Goal: Information Seeking & Learning: Learn about a topic

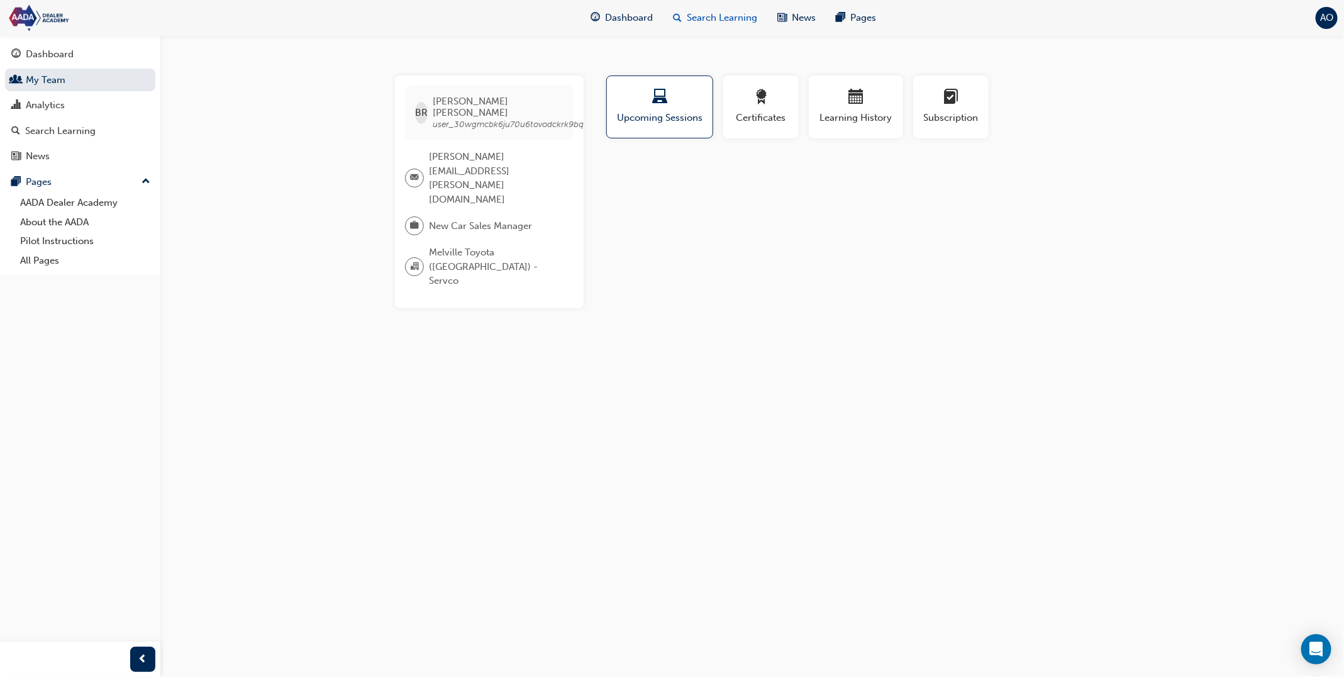
click at [738, 18] on span "Search Learning" at bounding box center [722, 18] width 70 height 14
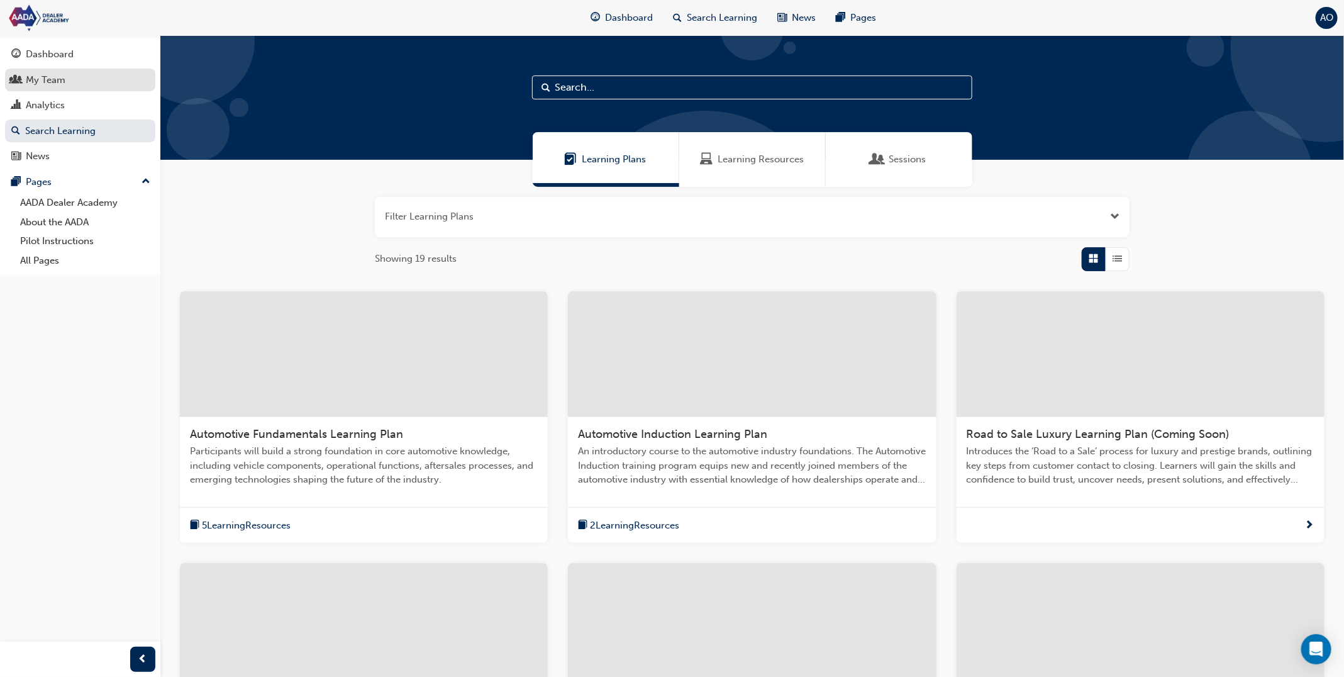
click at [92, 88] on link "My Team" at bounding box center [80, 80] width 150 height 23
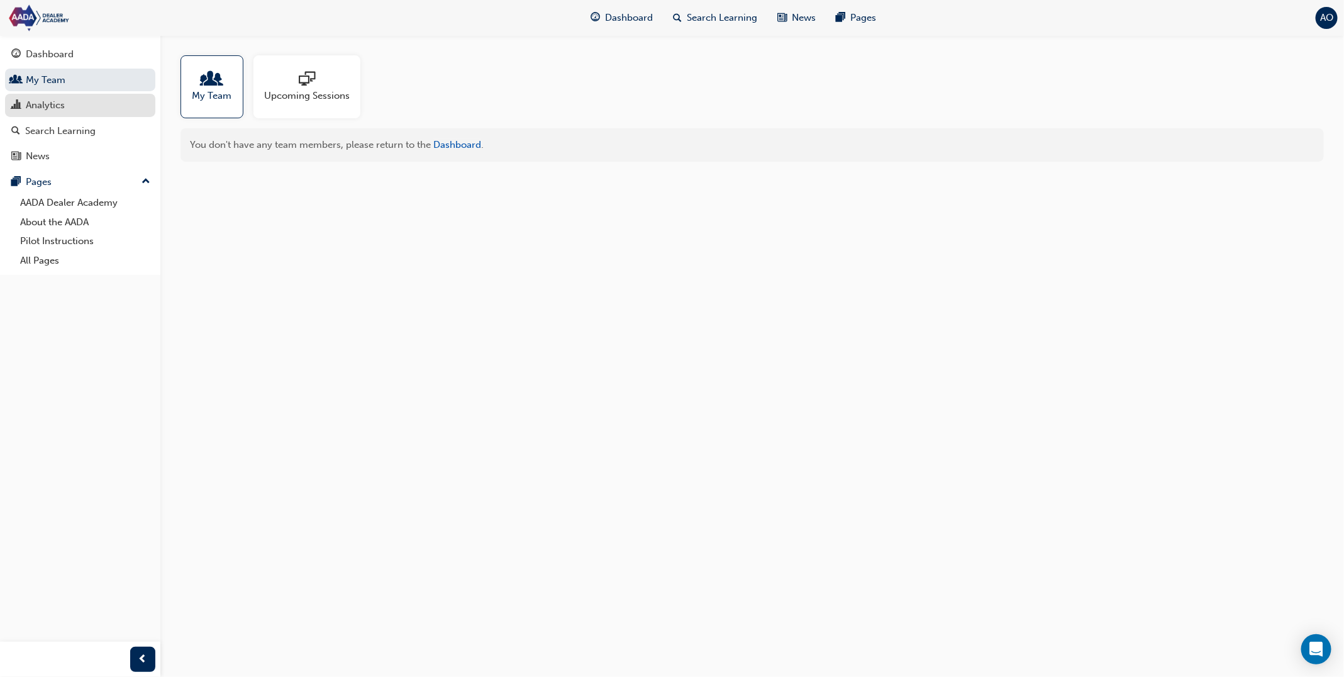
click at [92, 103] on div "Analytics" at bounding box center [80, 105] width 138 height 16
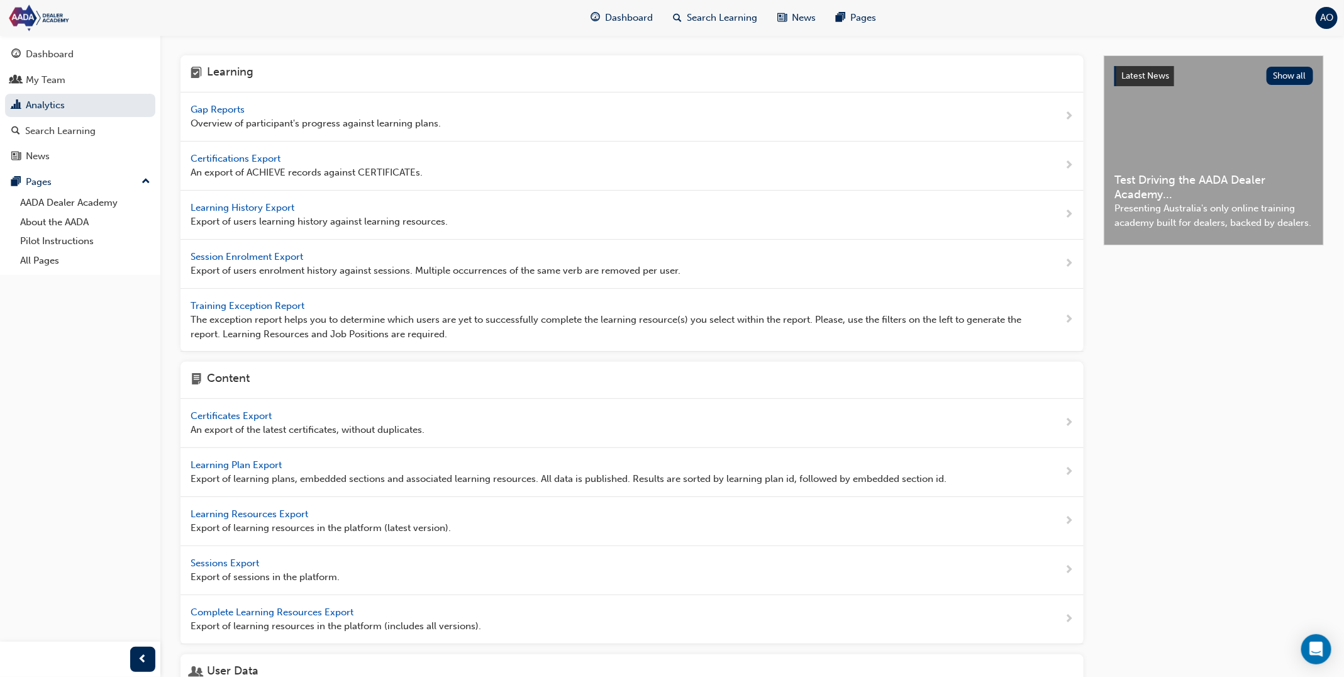
click at [235, 108] on span "Gap Reports" at bounding box center [219, 109] width 57 height 11
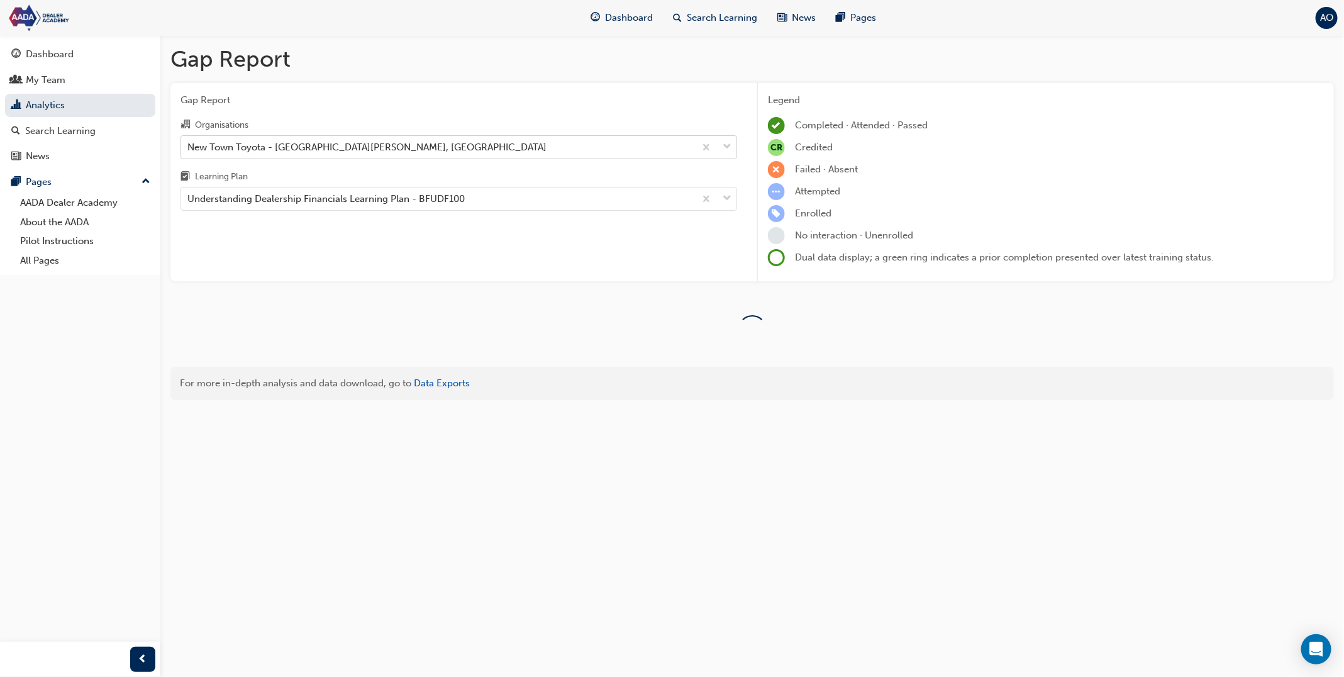
click at [270, 146] on div "New Town Toyota - [GEOGRAPHIC_DATA][PERSON_NAME], [GEOGRAPHIC_DATA]" at bounding box center [366, 147] width 359 height 14
click at [189, 146] on input "Organisations New Town Toyota - [GEOGRAPHIC_DATA][PERSON_NAME], [GEOGRAPHIC_DAT…" at bounding box center [187, 146] width 1 height 11
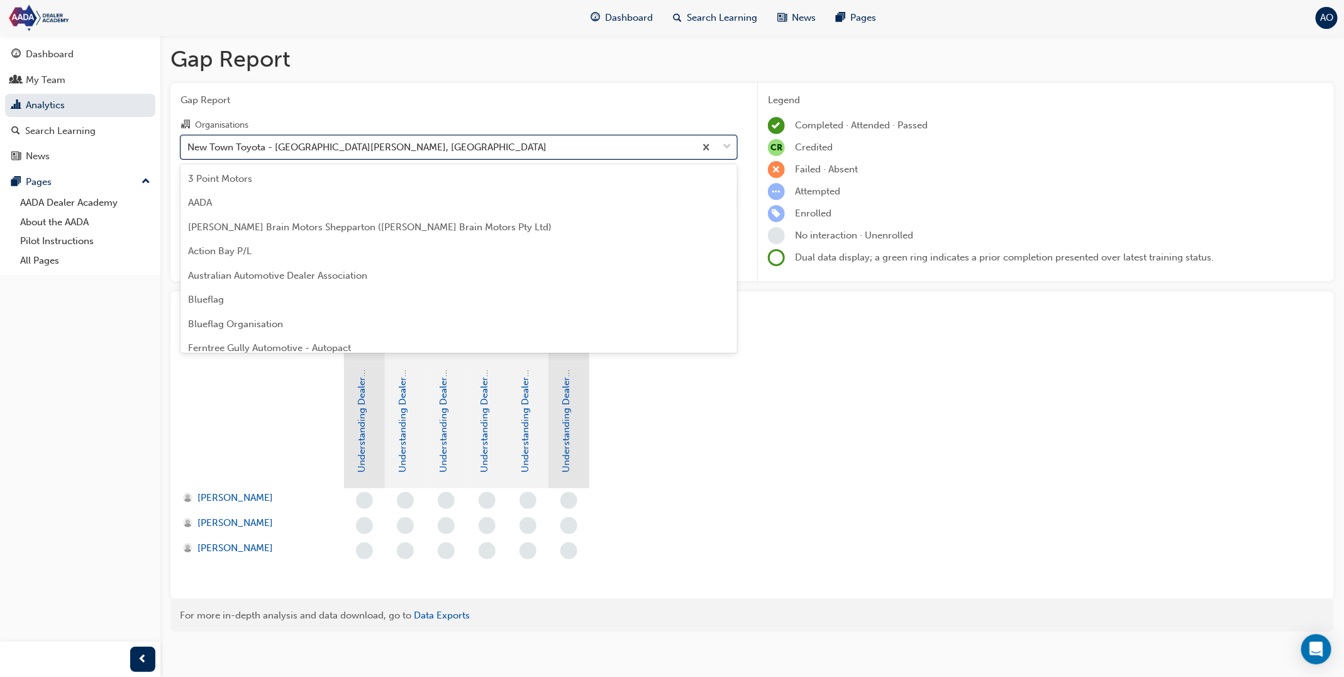
scroll to position [111, 0]
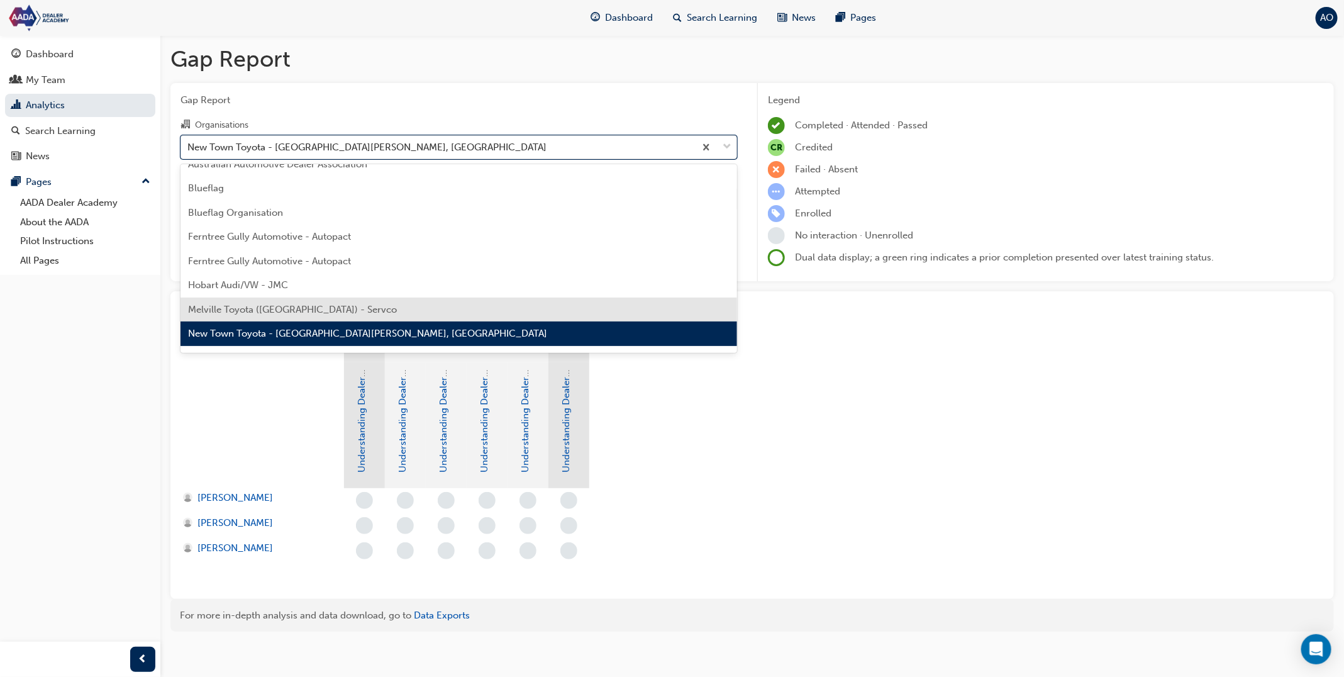
click at [282, 306] on span "Melville Toyota ([GEOGRAPHIC_DATA]) - Servco" at bounding box center [292, 309] width 209 height 11
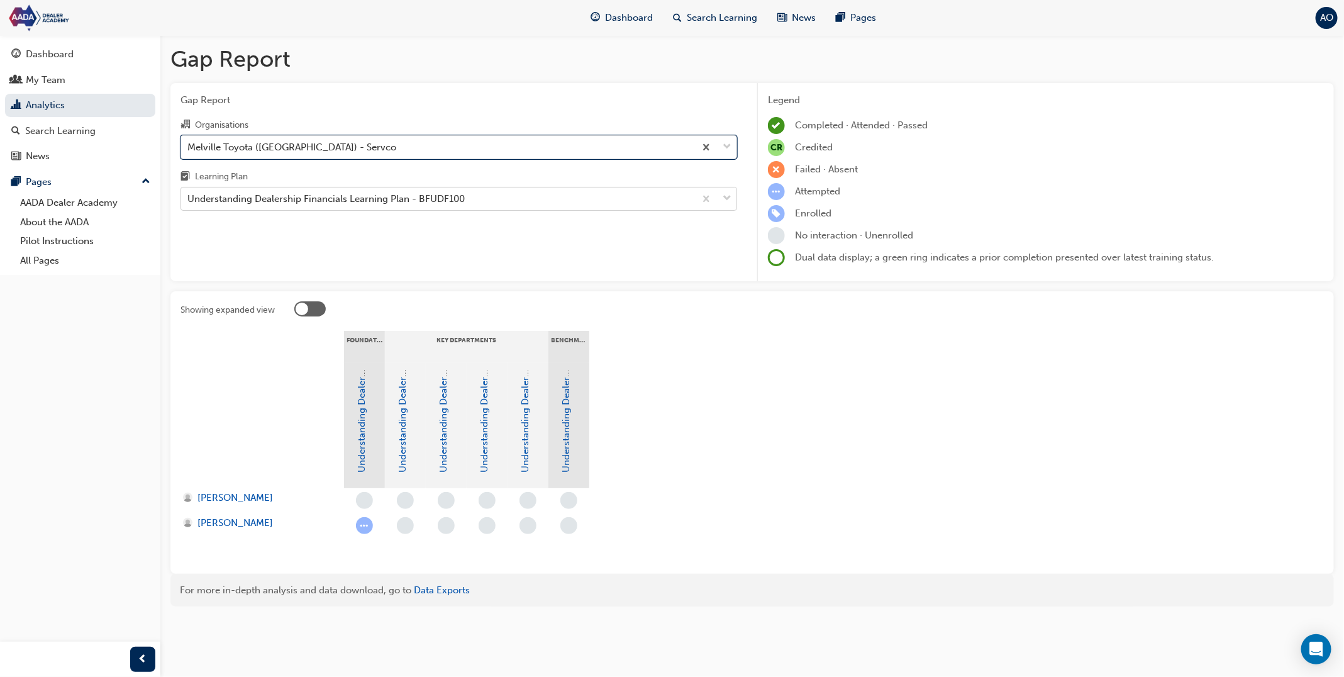
click at [323, 197] on div "Understanding Dealership Financials Learning Plan - BFUDF100" at bounding box center [325, 199] width 277 height 14
click at [189, 197] on input "Learning Plan Understanding Dealership Financials Learning Plan - BFUDF100" at bounding box center [187, 198] width 1 height 11
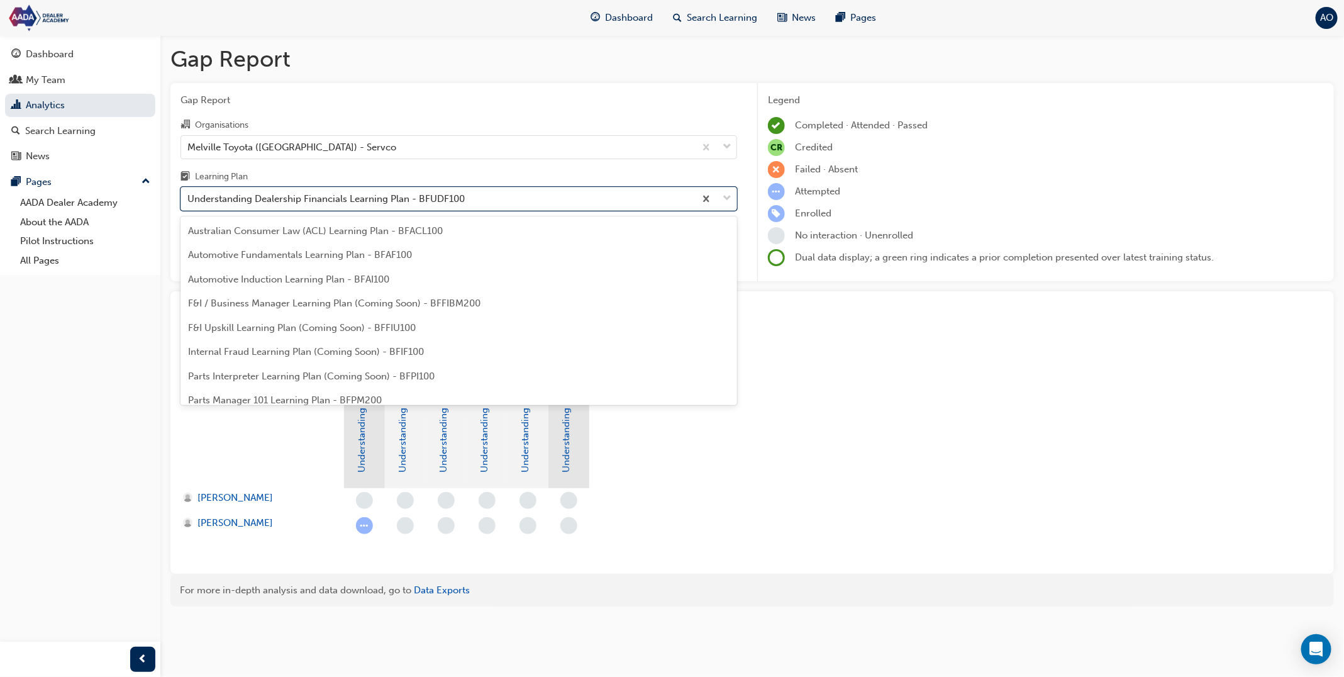
scroll to position [184, 0]
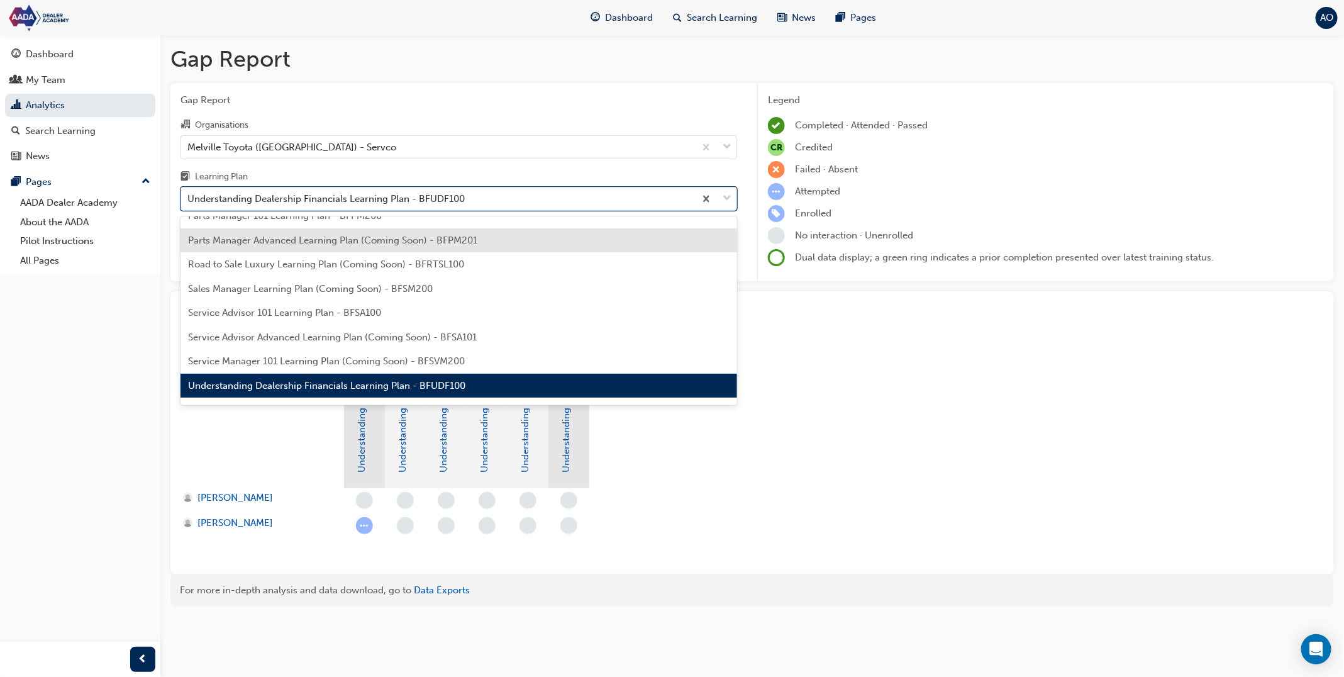
click at [309, 244] on span "Parts Manager Advanced Learning Plan (Coming Soon) - BFPM201" at bounding box center [332, 240] width 289 height 11
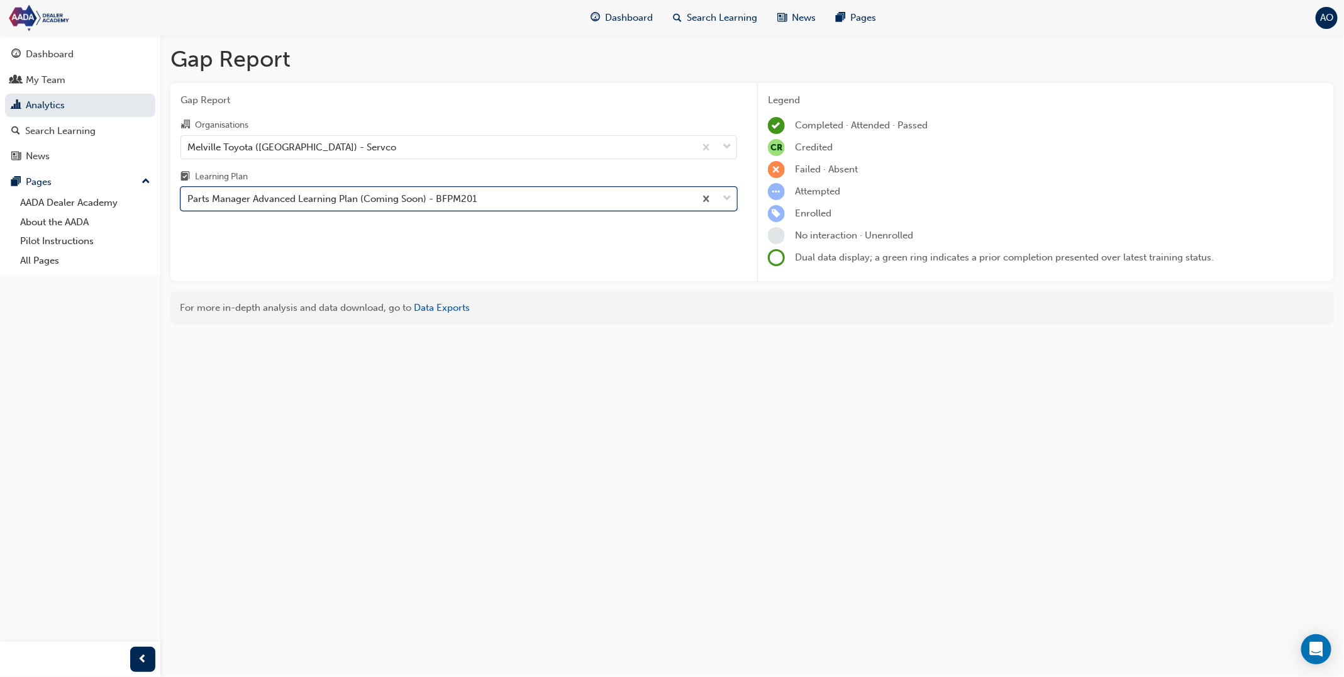
click at [318, 207] on div "Parts Manager Advanced Learning Plan (Coming Soon) - BFPM201" at bounding box center [438, 199] width 514 height 22
click at [189, 204] on input "Learning Plan option Parts Manager Advanced Learning Plan (Coming Soon) - BFPM2…" at bounding box center [187, 198] width 1 height 11
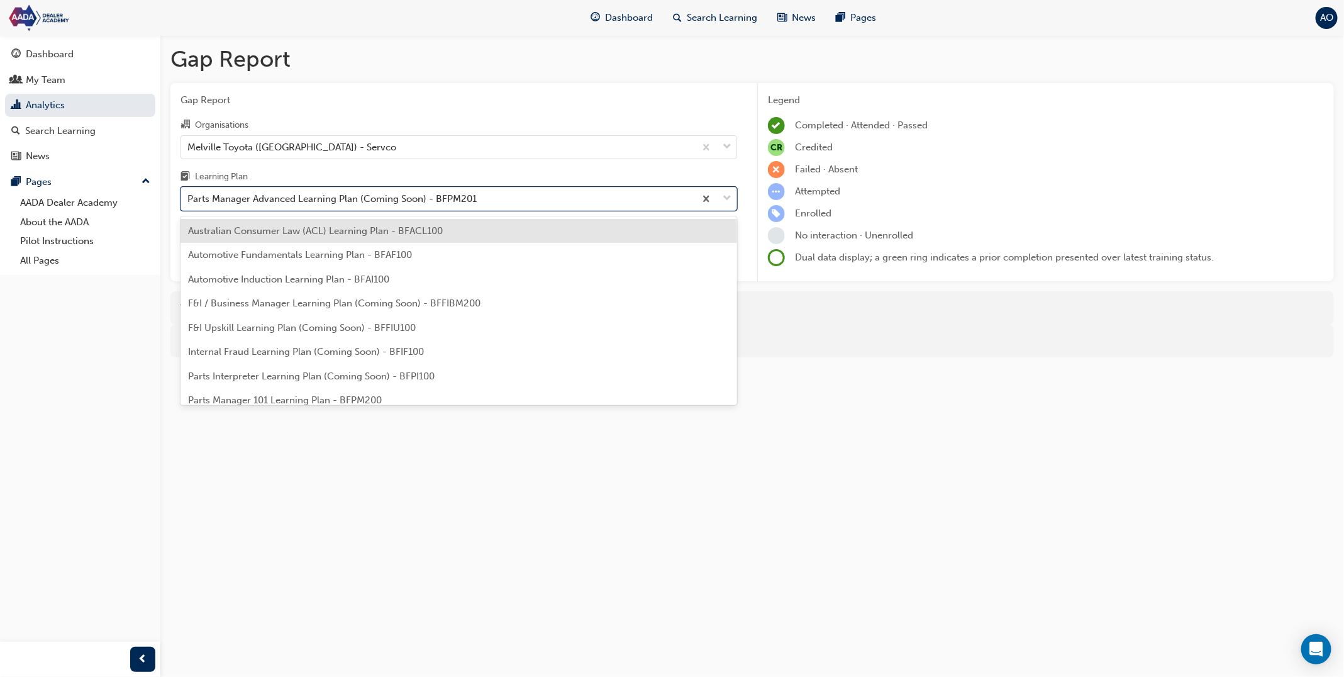
click at [316, 233] on span "Australian Consumer Law (ACL) Learning Plan - BFACL100" at bounding box center [315, 230] width 255 height 11
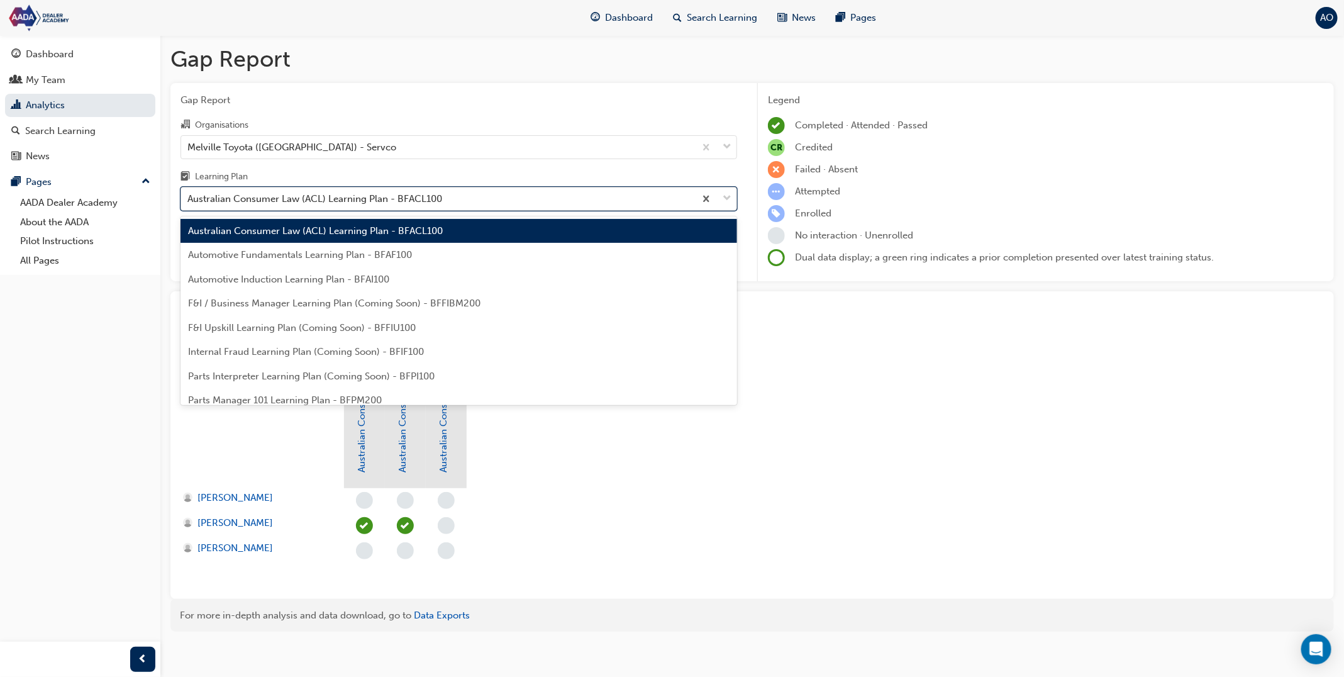
click at [323, 203] on div "Australian Consumer Law (ACL) Learning Plan - BFACL100" at bounding box center [314, 199] width 255 height 14
click at [189, 203] on input "Learning Plan option Australian Consumer Law (ACL) Learning Plan - BFACL100, se…" at bounding box center [187, 198] width 1 height 11
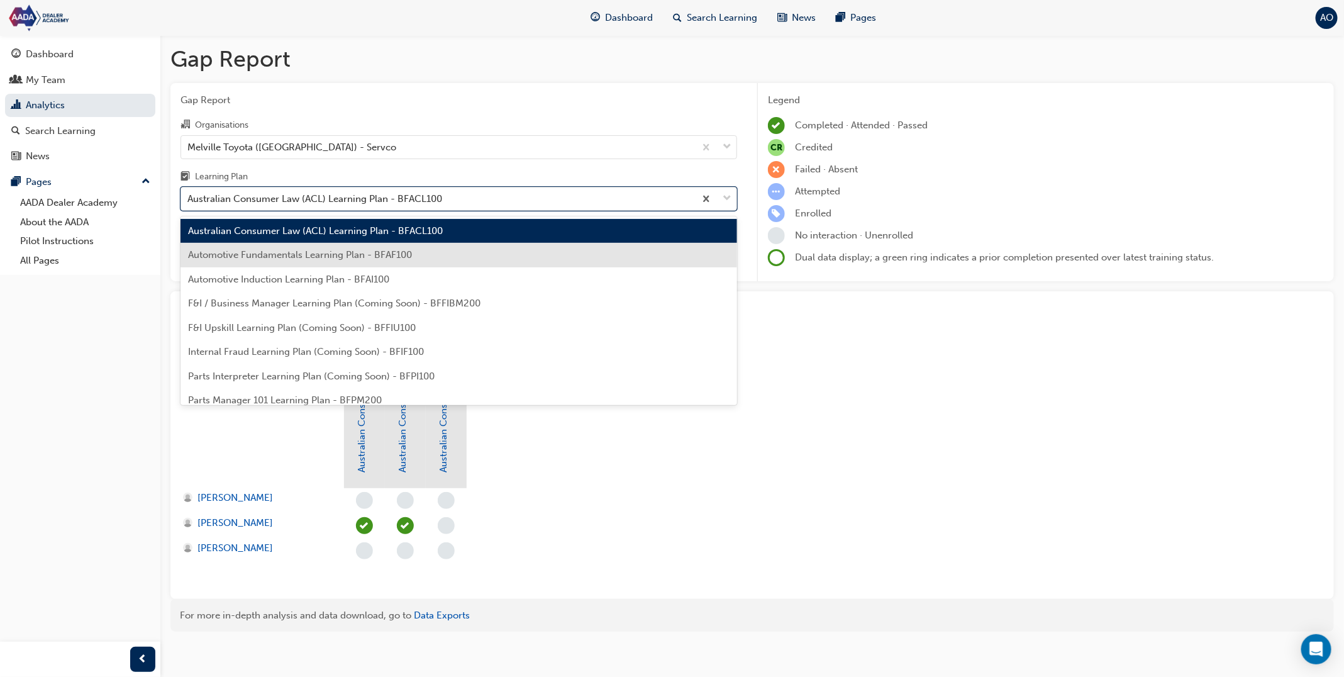
click at [320, 248] on div "Automotive Fundamentals Learning Plan - BFAF100" at bounding box center [458, 255] width 557 height 25
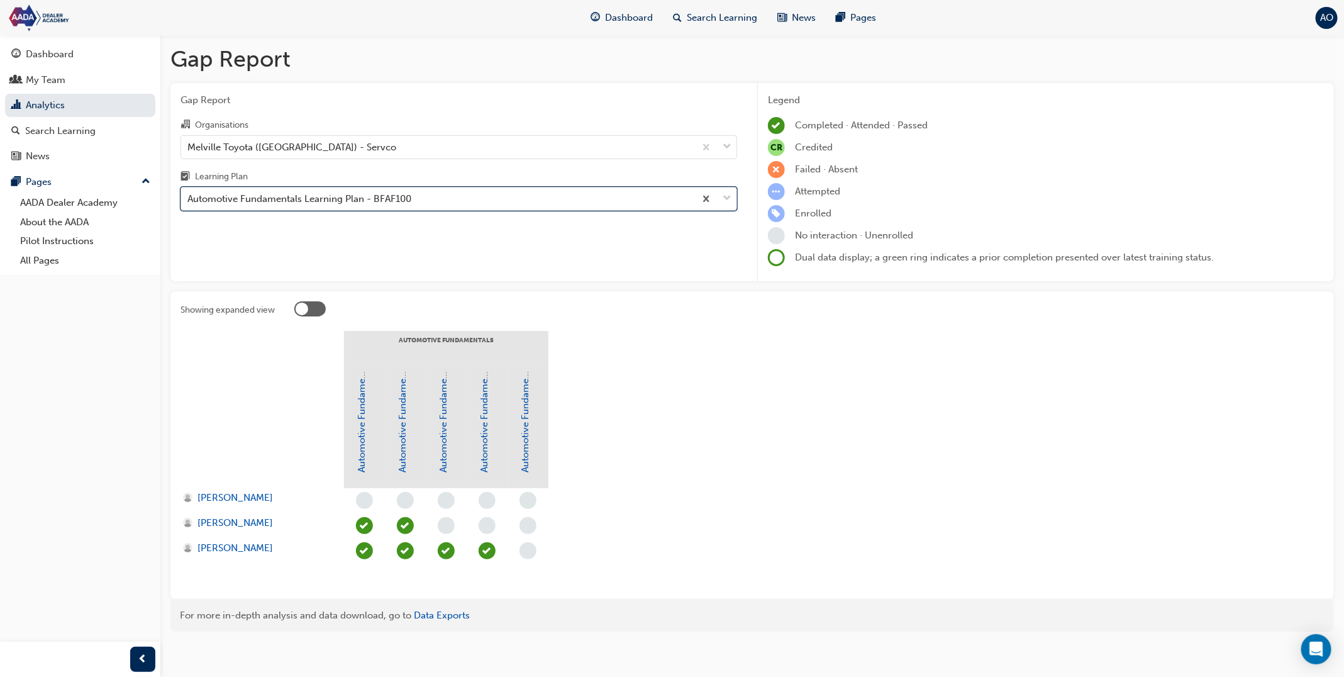
click at [330, 205] on div "Automotive Fundamentals Learning Plan - BFAF100" at bounding box center [299, 199] width 224 height 14
click at [189, 204] on input "Learning Plan option Automotive Fundamentals Learning Plan - BFAF100, selected.…" at bounding box center [187, 198] width 1 height 11
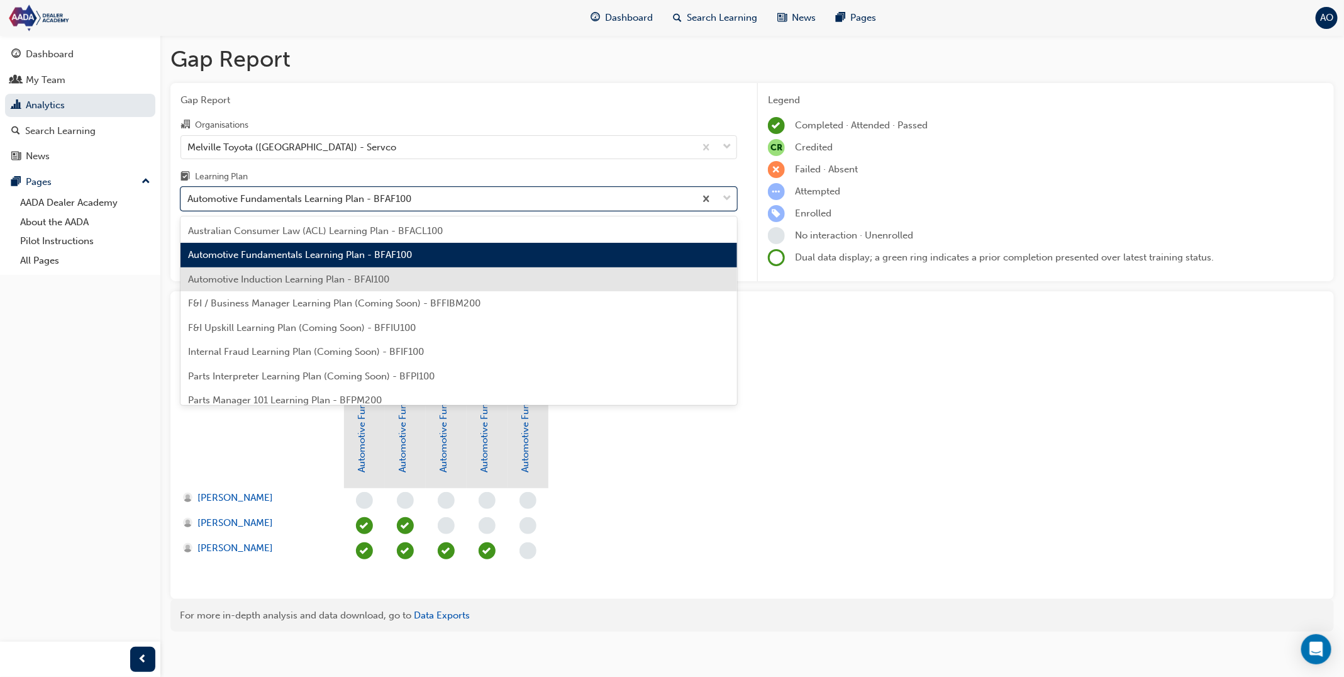
click at [323, 283] on span "Automotive Induction Learning Plan - BFAI100" at bounding box center [288, 279] width 201 height 11
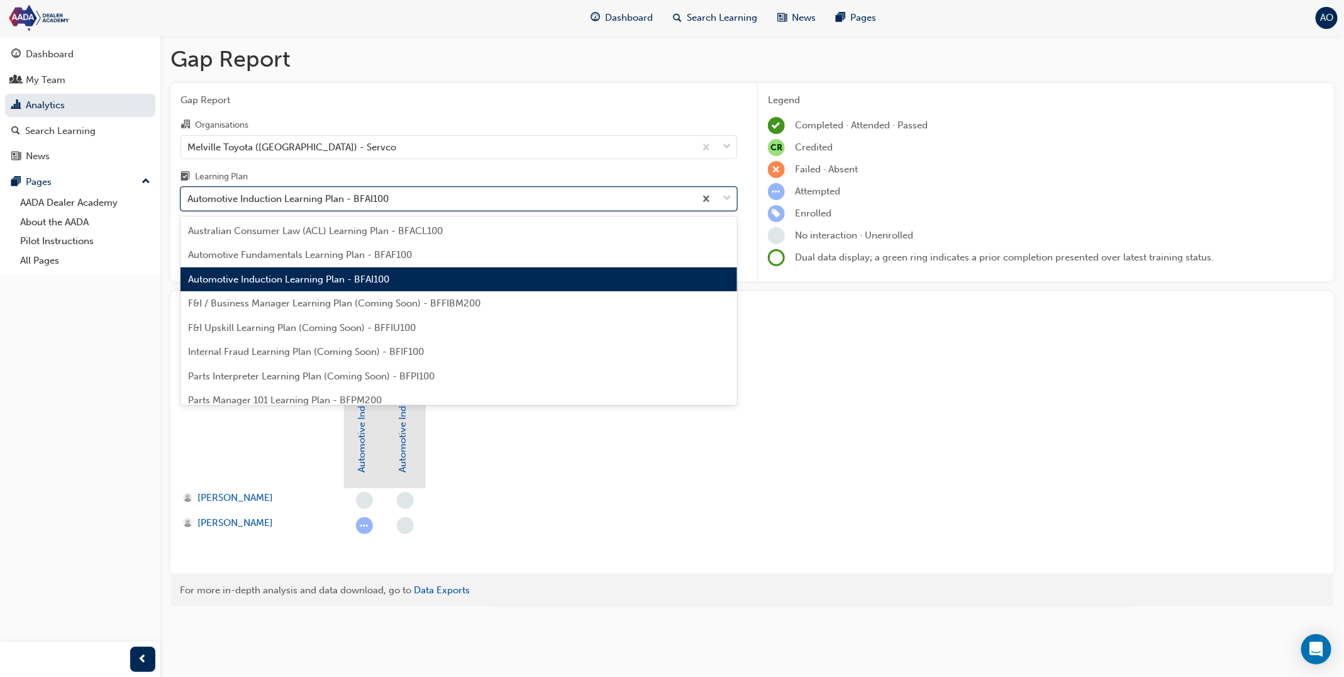
click at [341, 194] on div "Automotive Induction Learning Plan - BFAI100" at bounding box center [287, 199] width 201 height 14
click at [189, 194] on input "Learning Plan option Automotive Induction Learning Plan - BFAI100, selected. op…" at bounding box center [187, 198] width 1 height 11
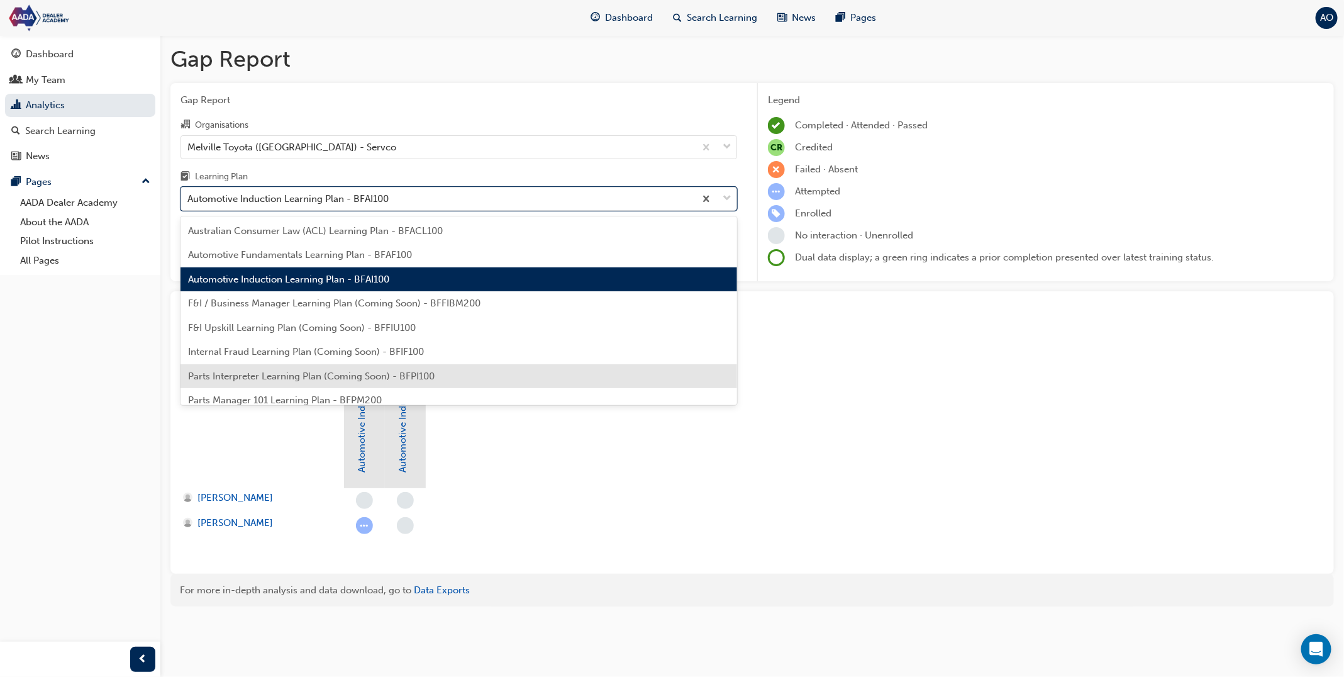
scroll to position [51, 0]
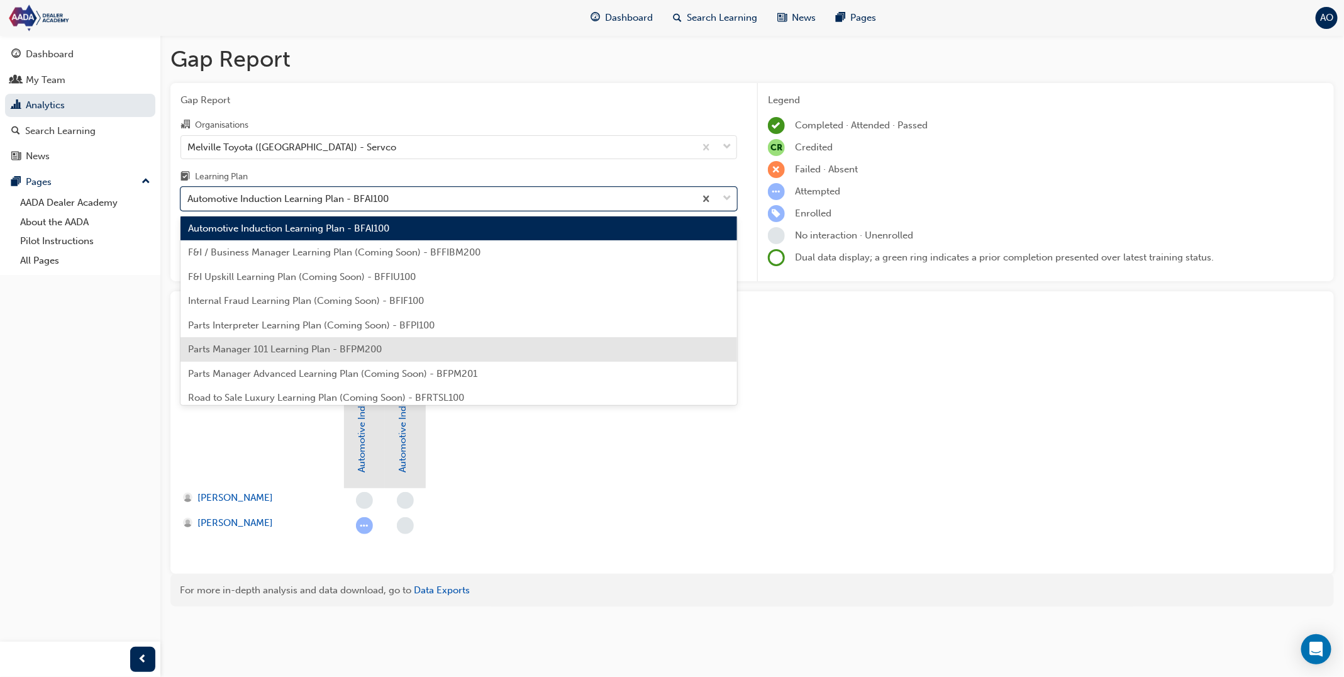
click at [331, 351] on span "Parts Manager 101 Learning Plan - BFPM200" at bounding box center [285, 348] width 194 height 11
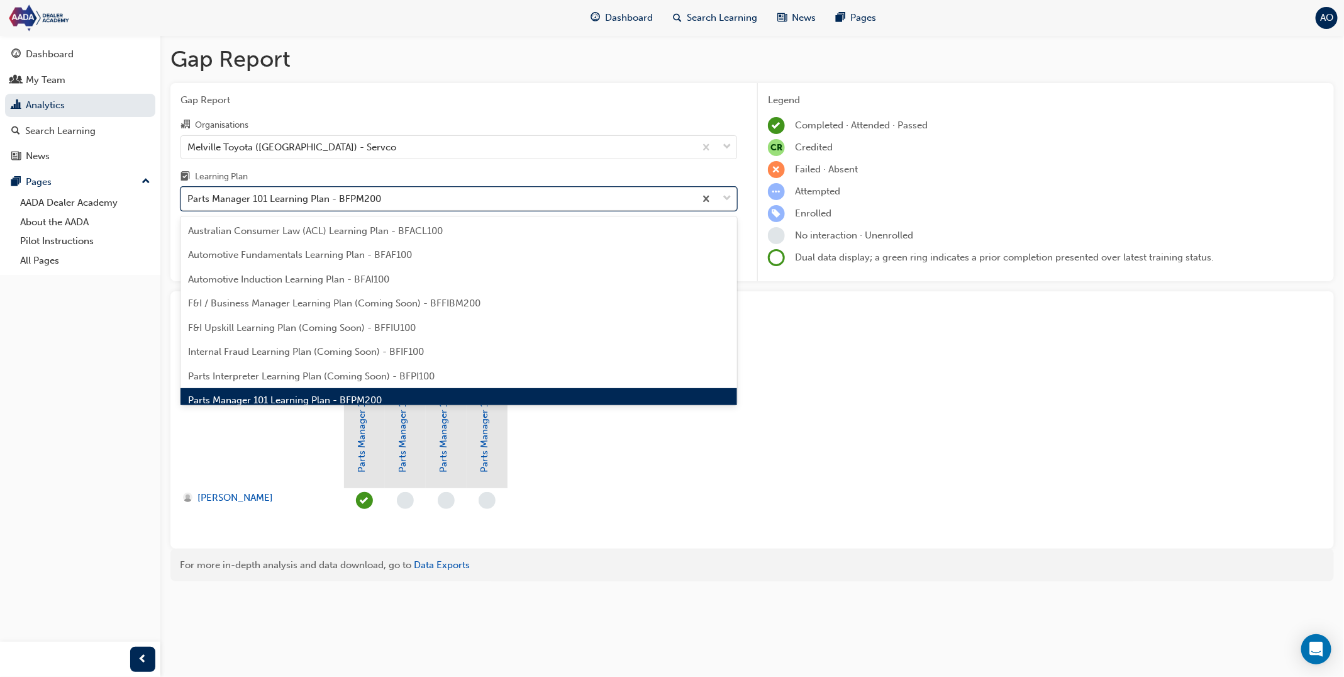
click at [370, 203] on div "Parts Manager 101 Learning Plan - BFPM200" at bounding box center [284, 199] width 194 height 14
click at [189, 203] on input "Learning Plan option Parts Manager 101 Learning Plan - BFPM200, selected. optio…" at bounding box center [187, 198] width 1 height 11
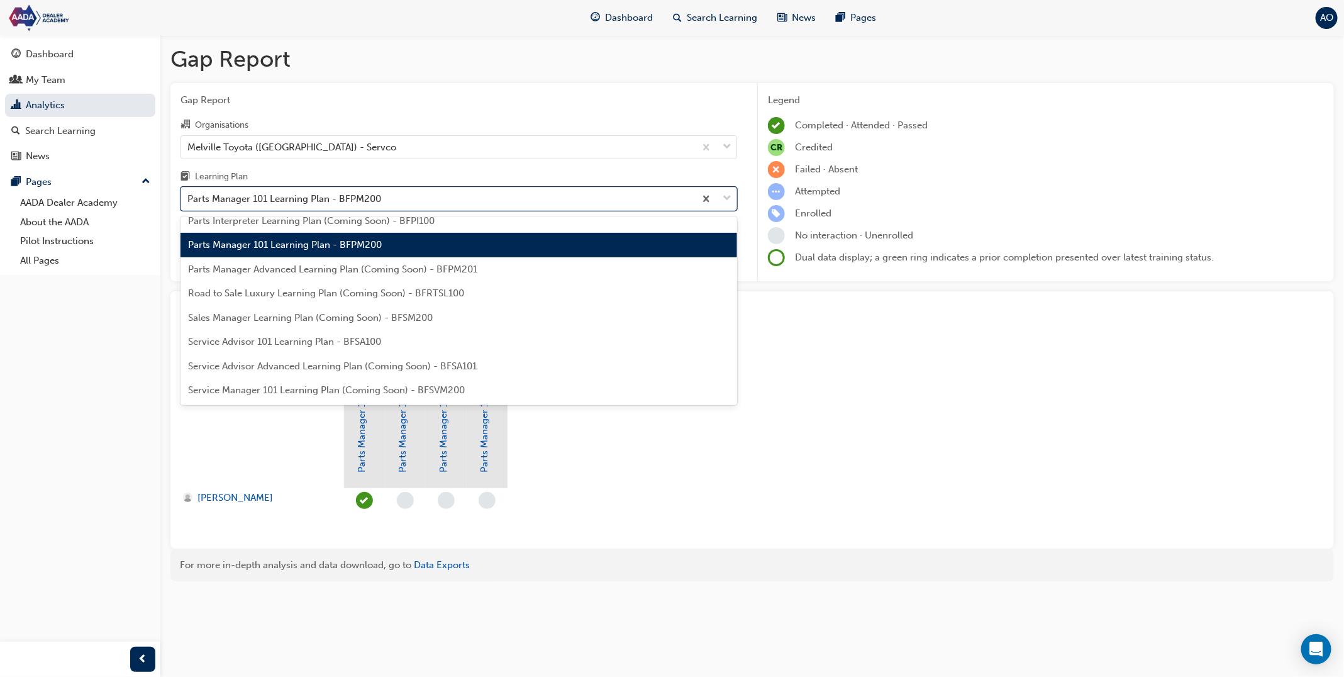
scroll to position [276, 0]
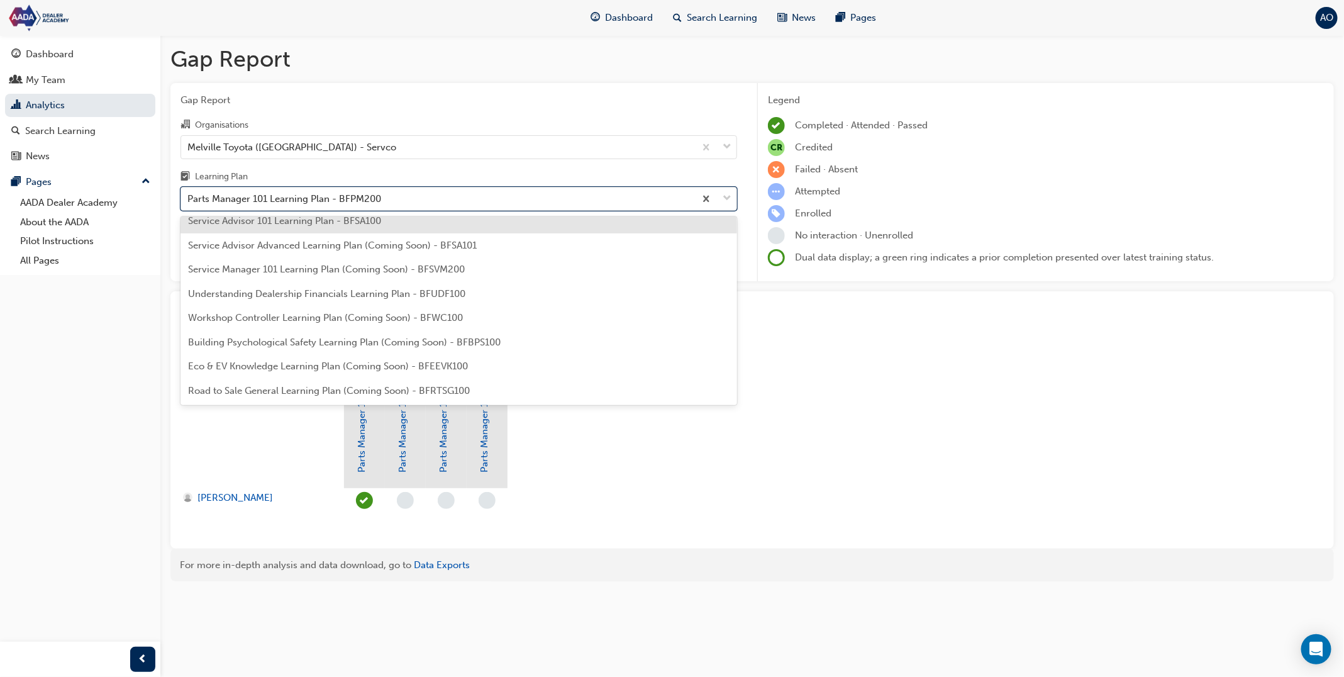
click at [378, 223] on span "Service Advisor 101 Learning Plan - BFSA100" at bounding box center [284, 220] width 193 height 11
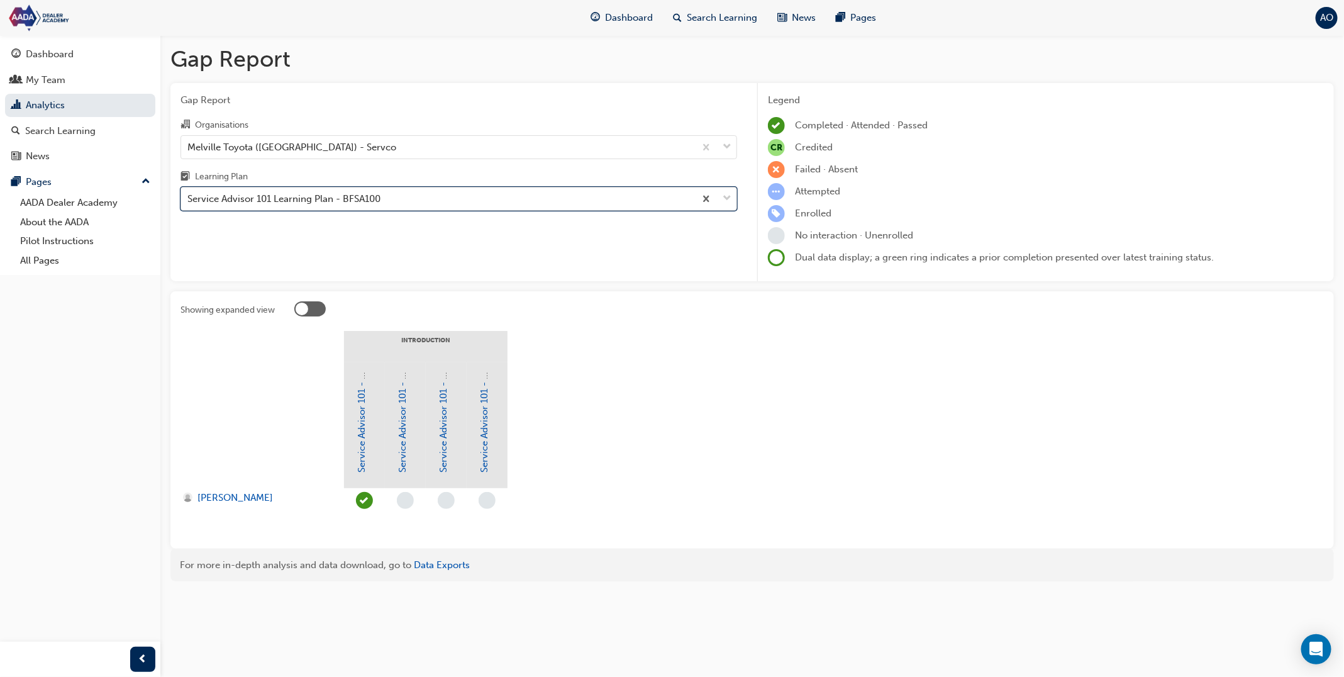
click at [387, 202] on div "Service Advisor 101 Learning Plan - BFSA100" at bounding box center [438, 199] width 514 height 22
click at [189, 202] on input "Learning Plan option Service Advisor 101 Learning Plan - BFSA100, selected. 0 r…" at bounding box center [187, 198] width 1 height 11
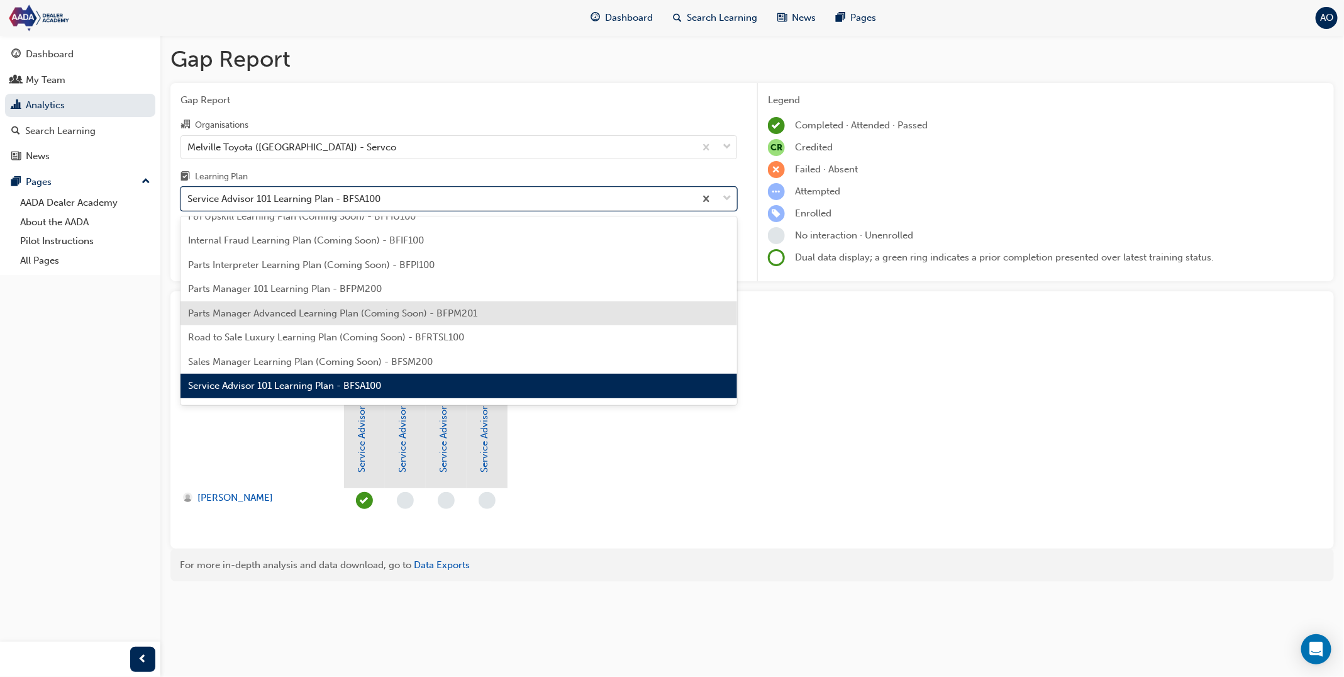
scroll to position [276, 0]
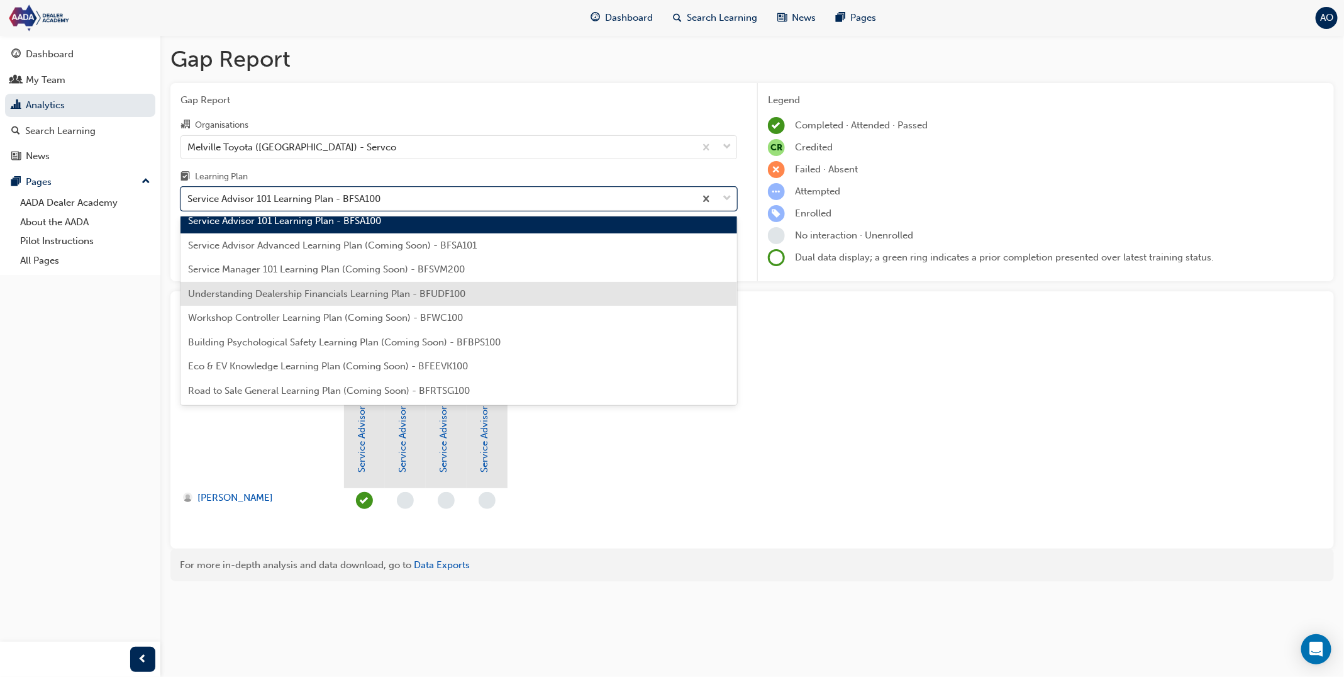
click at [405, 291] on span "Understanding Dealership Financials Learning Plan - BFUDF100" at bounding box center [326, 293] width 277 height 11
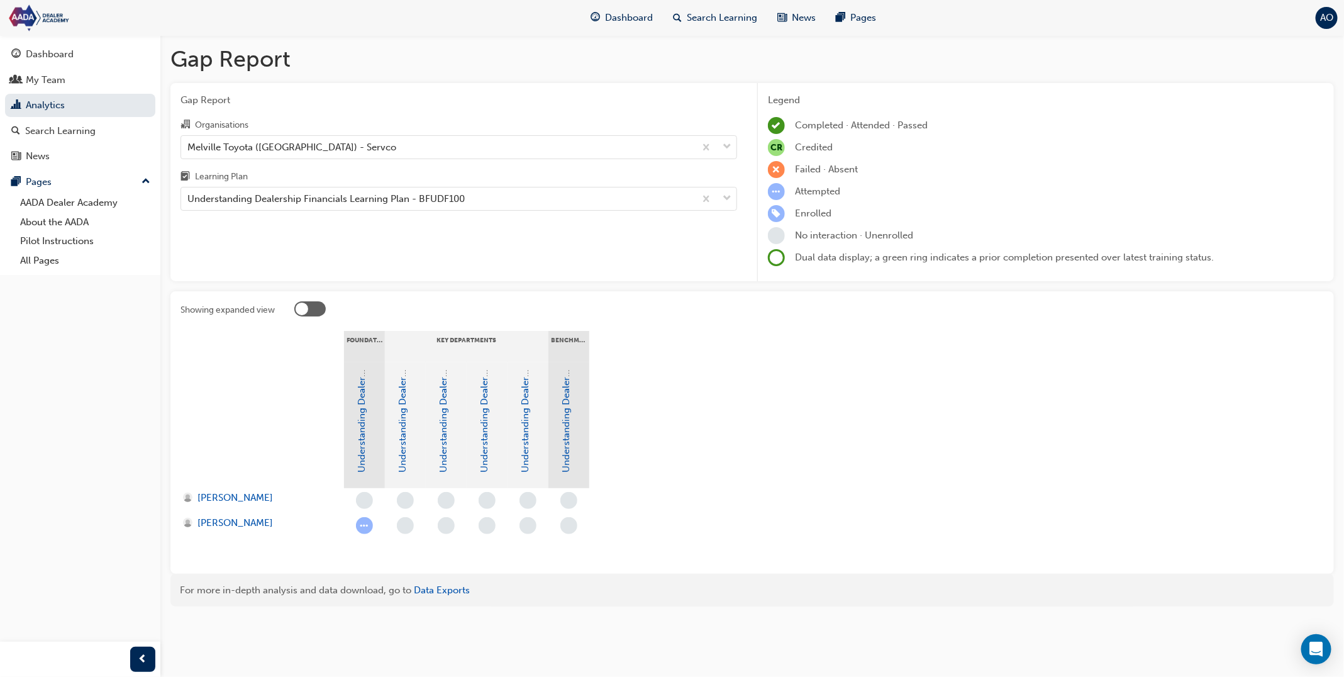
click at [363, 523] on span "learningRecordVerb_ATTEMPT-icon" at bounding box center [364, 525] width 17 height 17
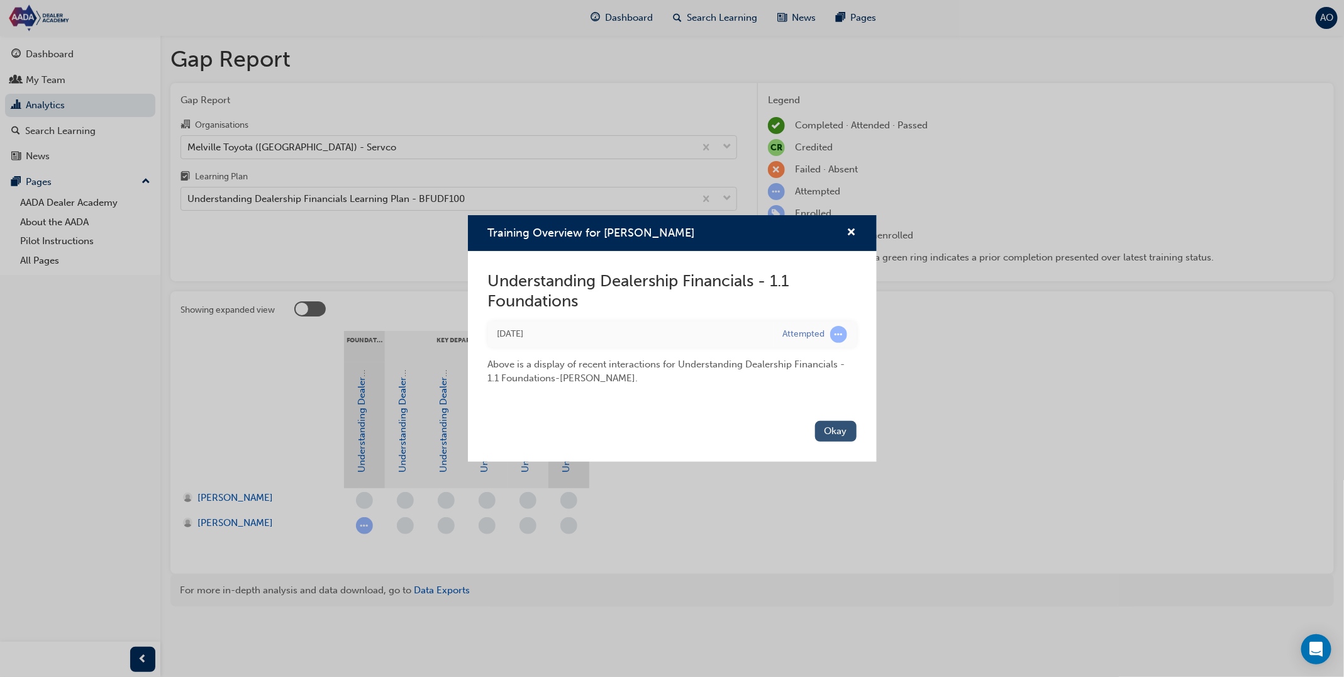
click at [842, 431] on button "Okay" at bounding box center [836, 431] width 42 height 21
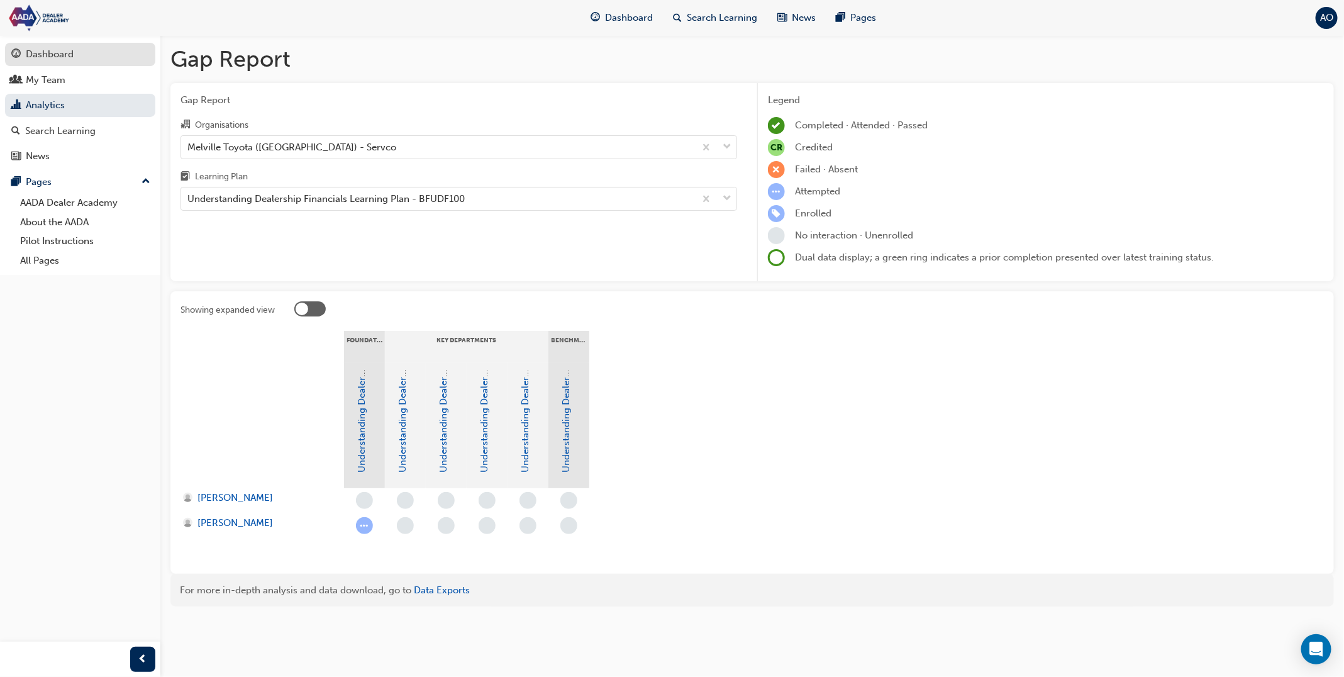
click at [111, 43] on link "Dashboard" at bounding box center [80, 54] width 150 height 23
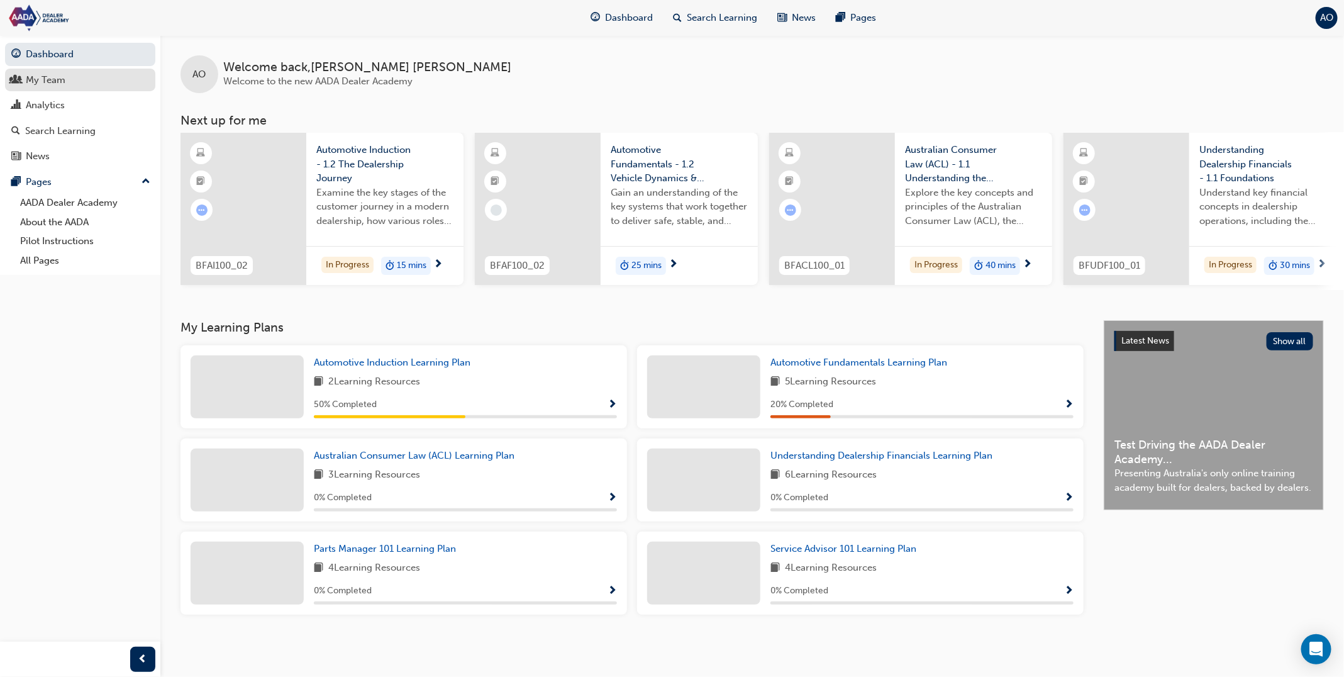
click at [105, 84] on div "My Team" at bounding box center [80, 80] width 138 height 16
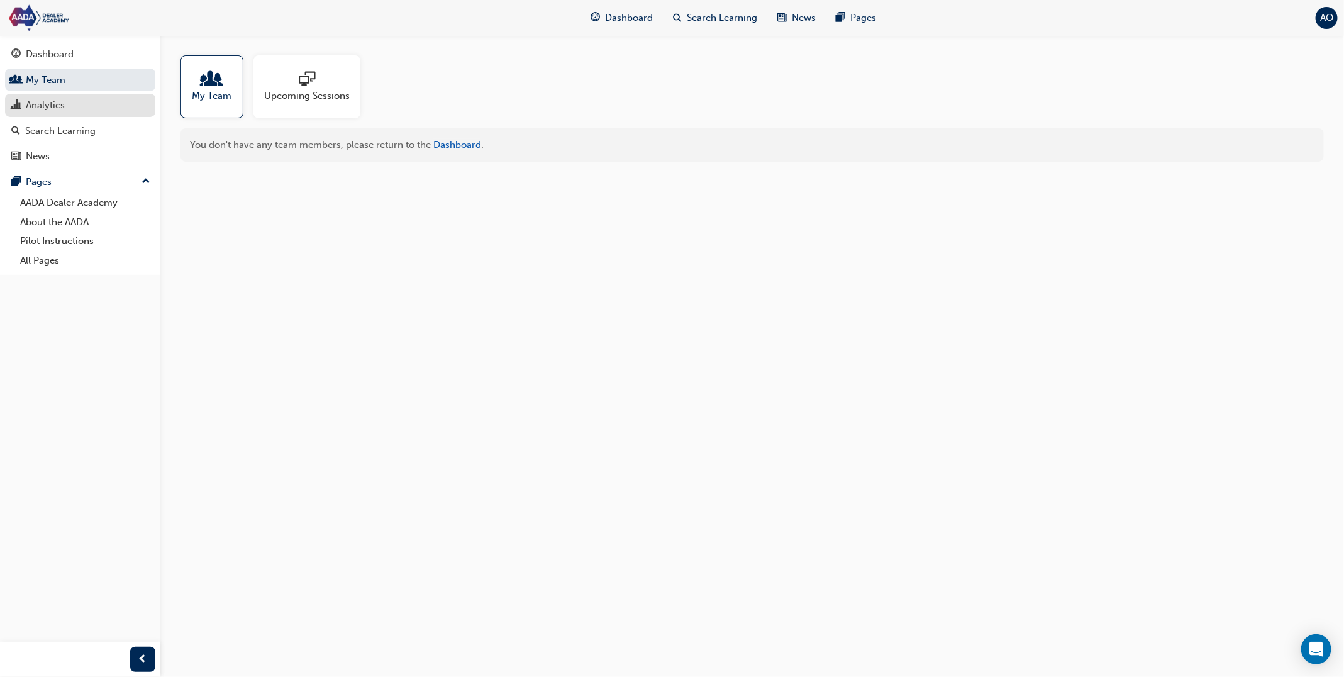
click at [103, 110] on div "Analytics" at bounding box center [80, 105] width 138 height 16
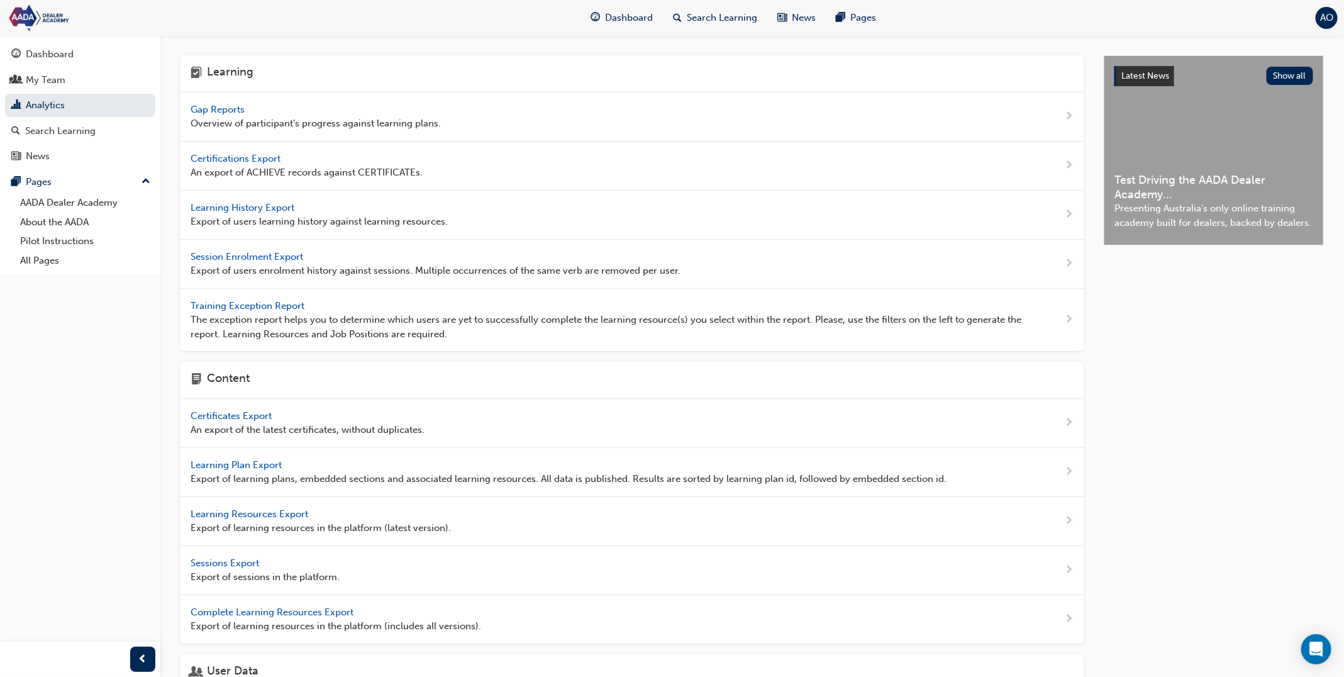
click at [228, 109] on span "Gap Reports" at bounding box center [219, 109] width 57 height 11
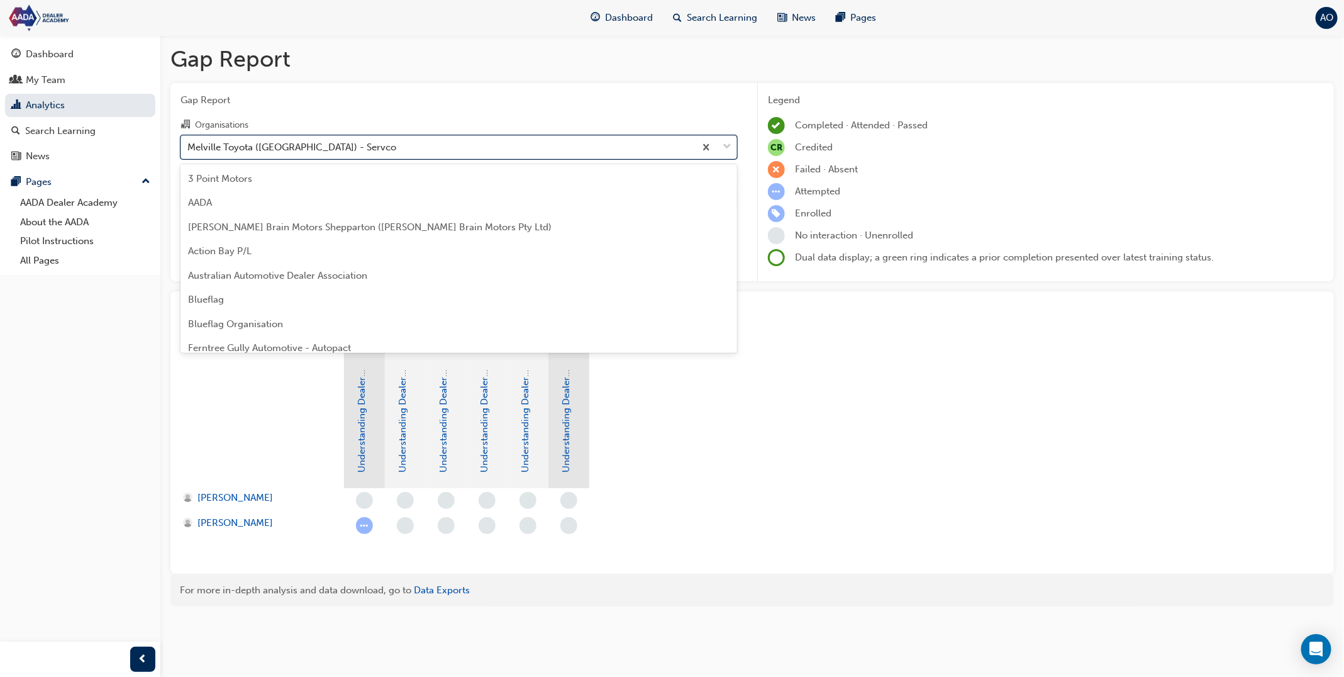
click at [288, 145] on div "Melville Toyota ([GEOGRAPHIC_DATA]) - Servco" at bounding box center [291, 147] width 209 height 14
click at [189, 145] on input "Organisations option Melville Toyota ([GEOGRAPHIC_DATA]) - Servco focused, 11 o…" at bounding box center [187, 146] width 1 height 11
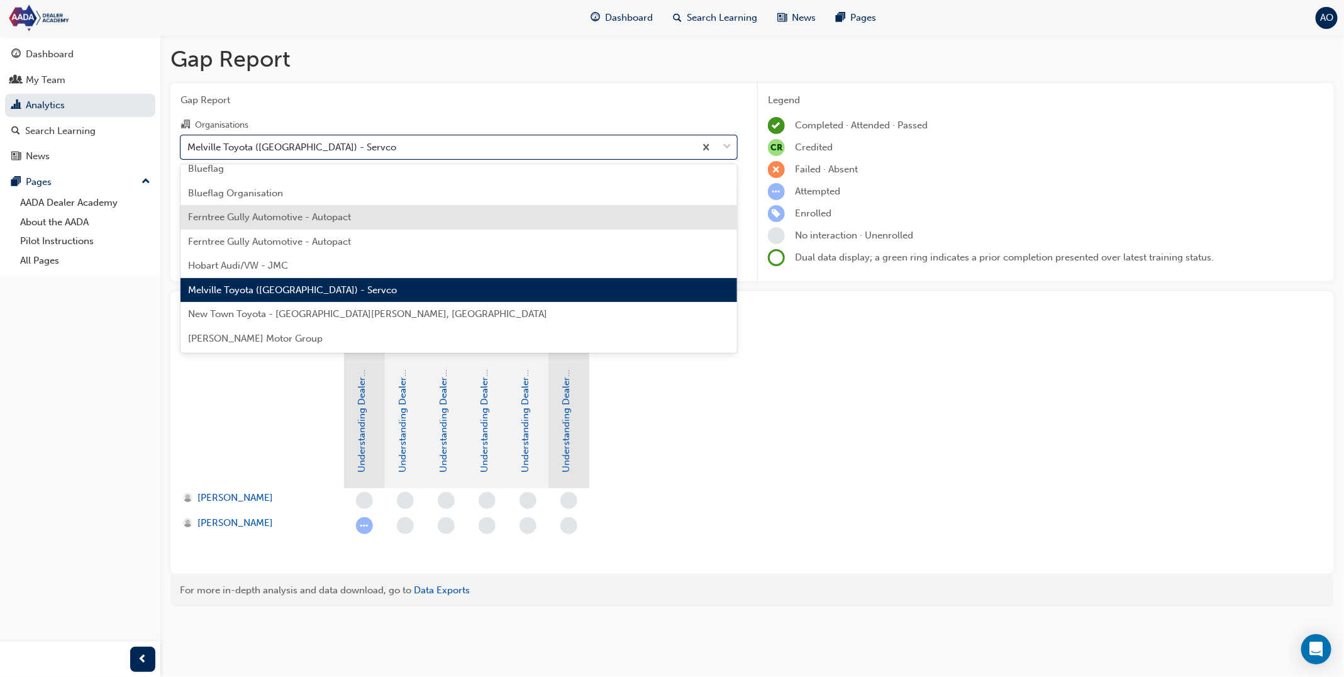
scroll to position [128, 0]
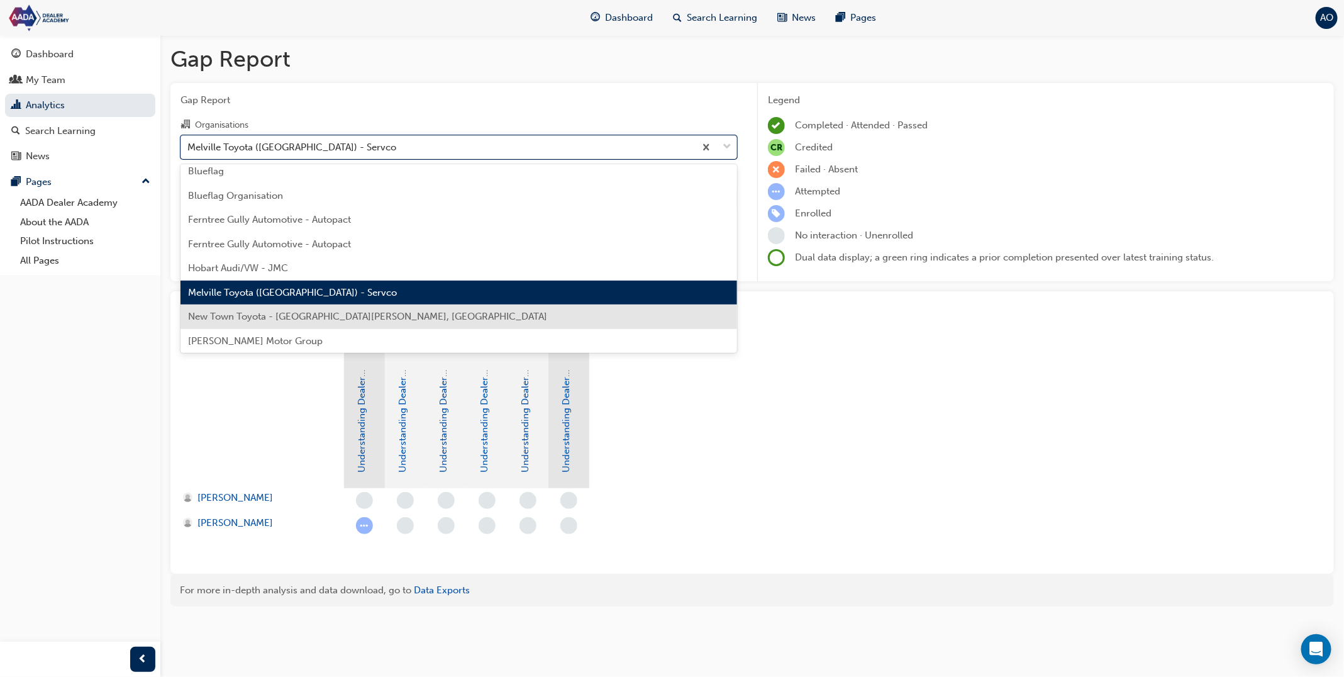
click at [279, 322] on div "New Town Toyota - [GEOGRAPHIC_DATA][PERSON_NAME], [GEOGRAPHIC_DATA]" at bounding box center [458, 316] width 557 height 25
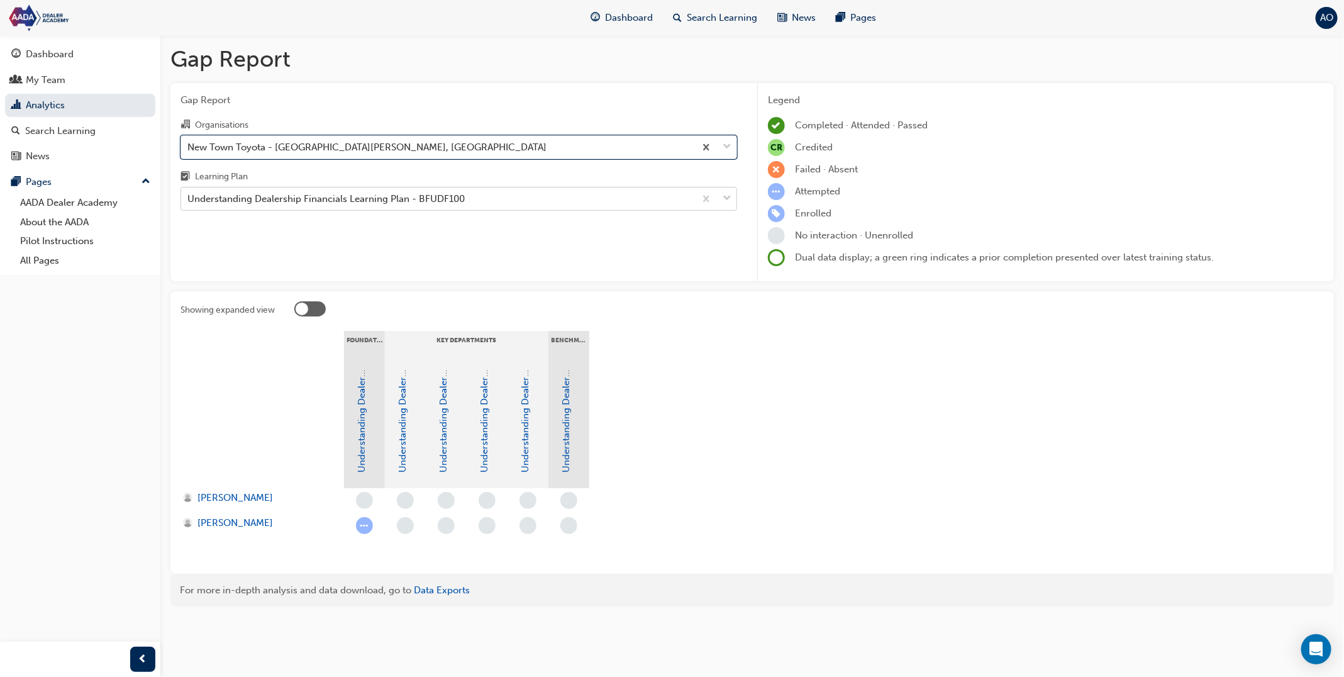
click at [317, 194] on div "Understanding Dealership Financials Learning Plan - BFUDF100" at bounding box center [325, 199] width 277 height 14
click at [189, 194] on input "Learning Plan Understanding Dealership Financials Learning Plan - BFUDF100" at bounding box center [187, 198] width 1 height 11
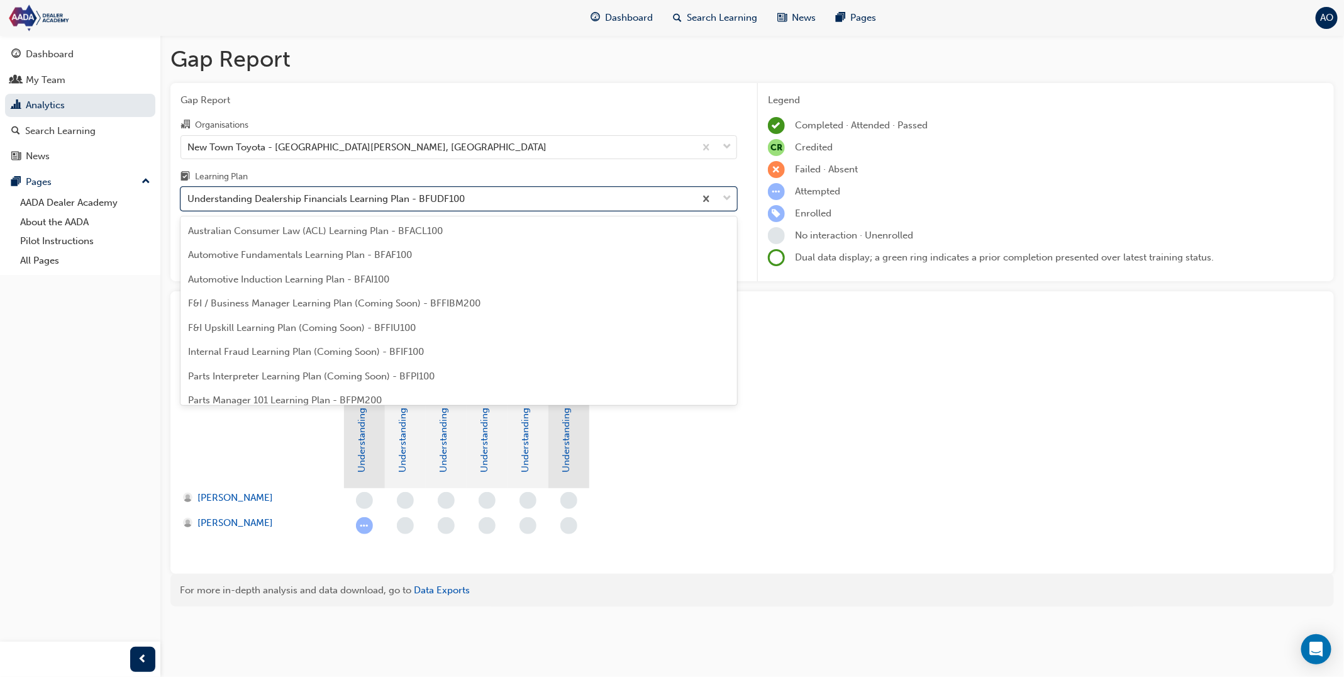
scroll to position [184, 0]
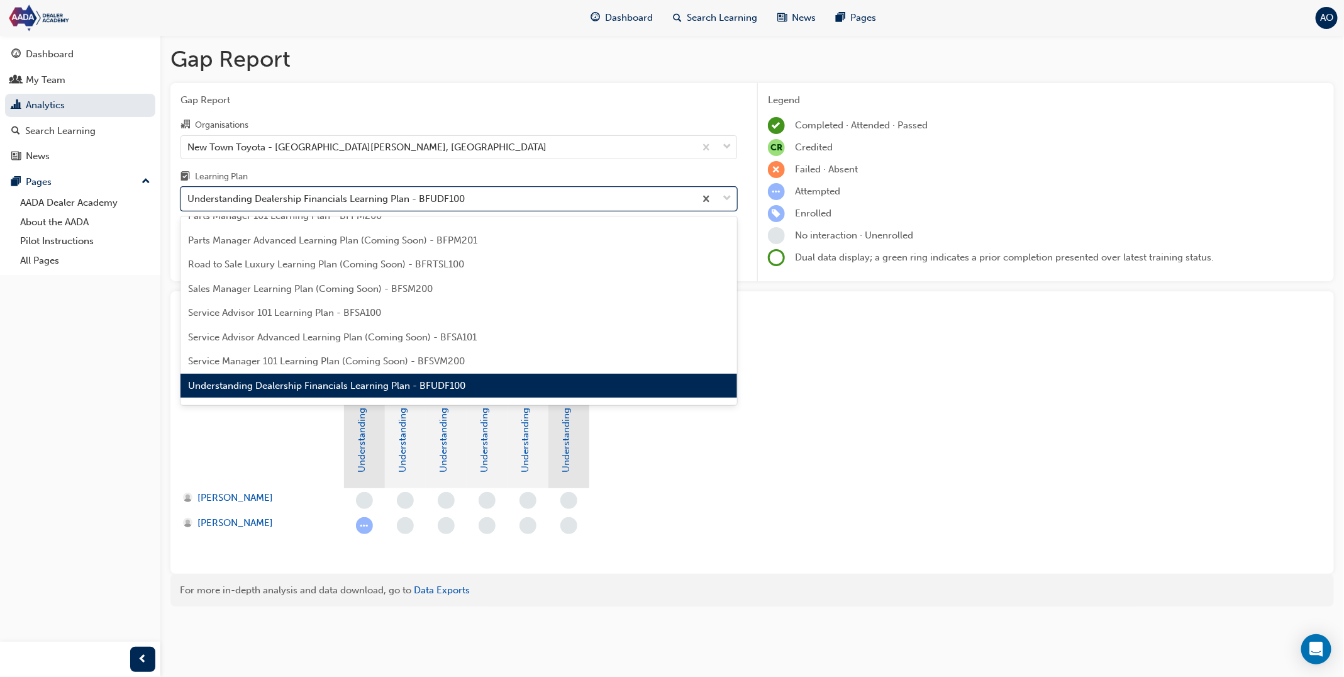
click at [323, 385] on span "Understanding Dealership Financials Learning Plan - BFUDF100" at bounding box center [326, 385] width 277 height 11
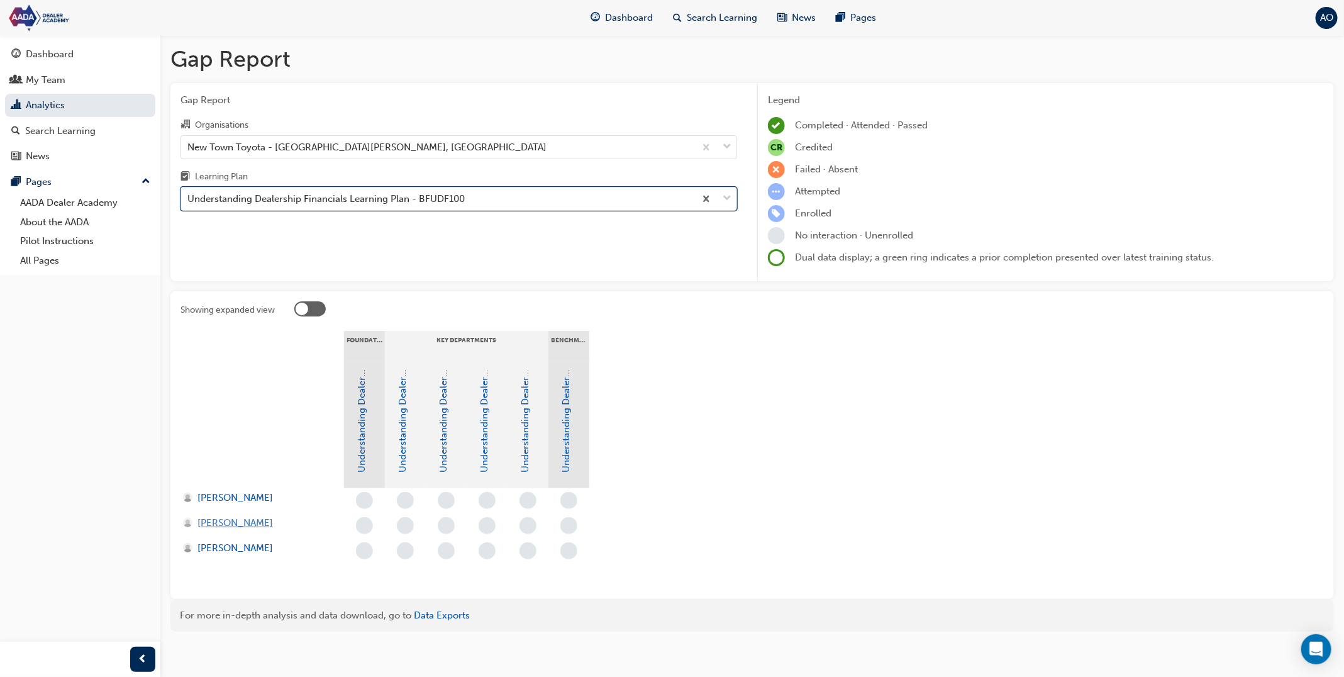
click at [240, 525] on span "[PERSON_NAME]" at bounding box center [234, 523] width 75 height 14
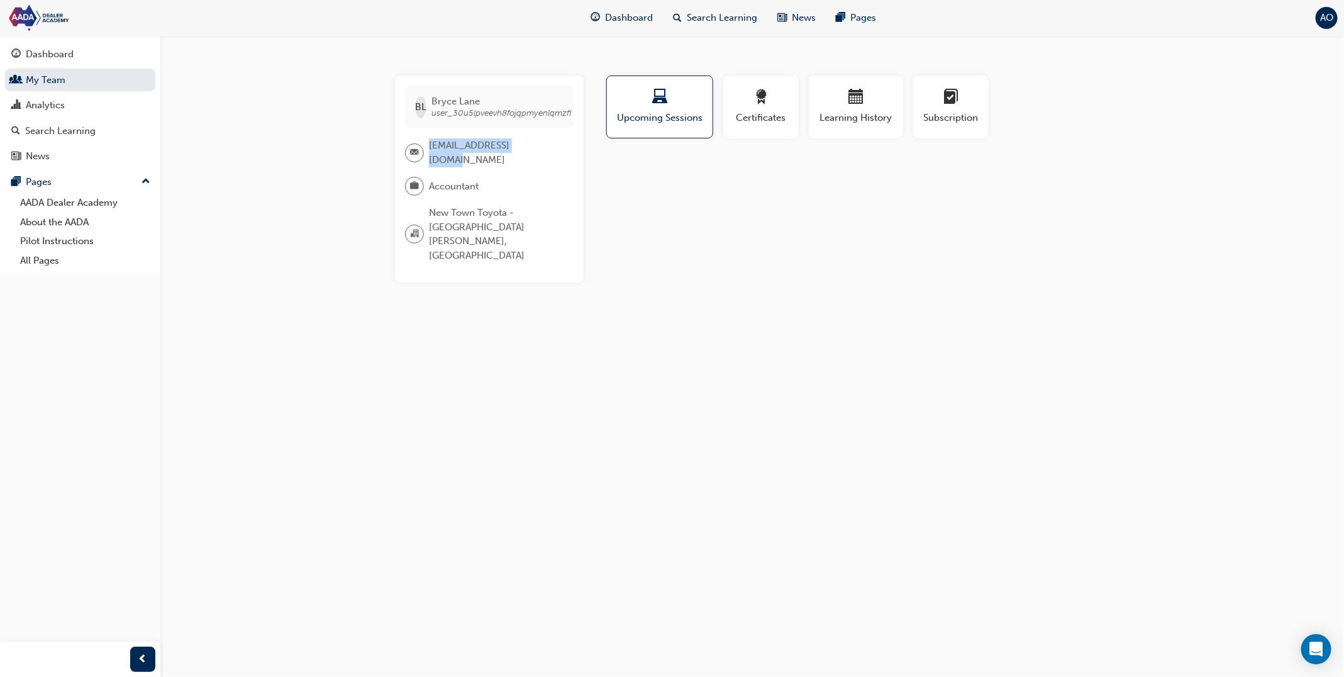
drag, startPoint x: 545, startPoint y: 147, endPoint x: 429, endPoint y: 145, distance: 115.7
click at [429, 145] on div "[EMAIL_ADDRESS][DOMAIN_NAME]" at bounding box center [484, 152] width 158 height 28
copy span "[EMAIL_ADDRESS][DOMAIN_NAME]"
click at [741, 15] on span "Search Learning" at bounding box center [722, 18] width 70 height 14
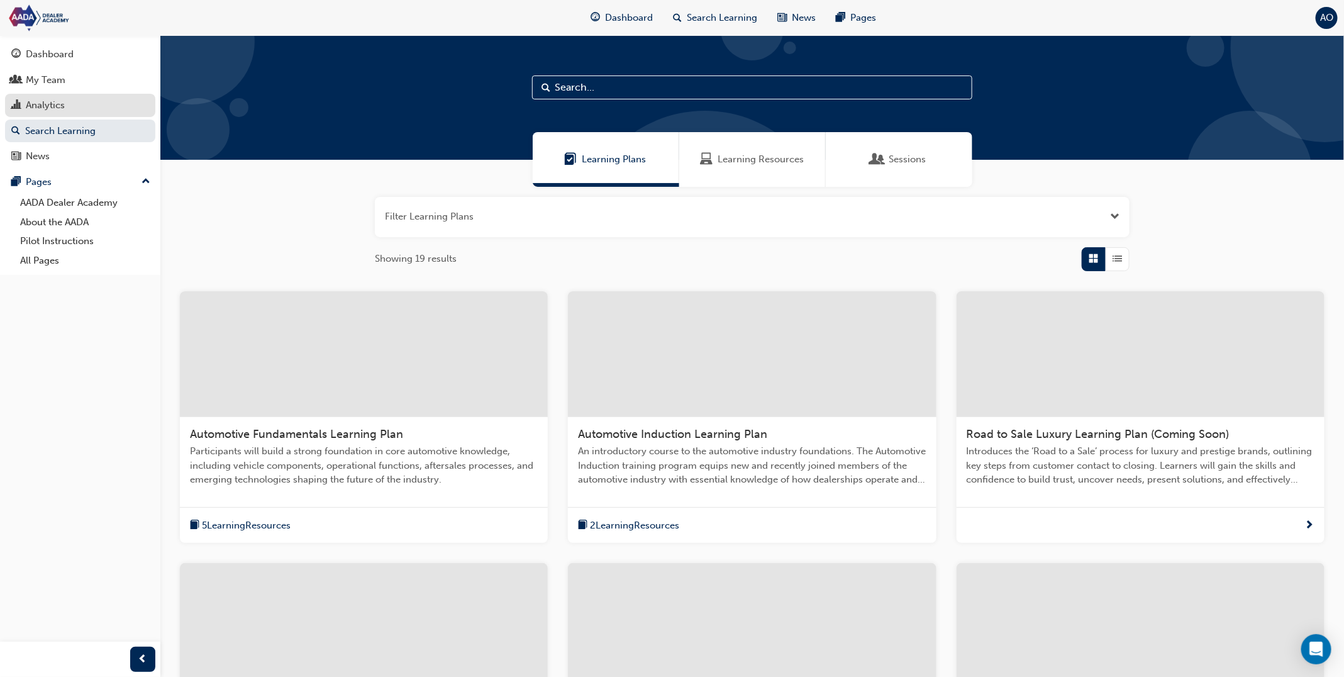
click at [94, 109] on div "Analytics" at bounding box center [80, 105] width 138 height 16
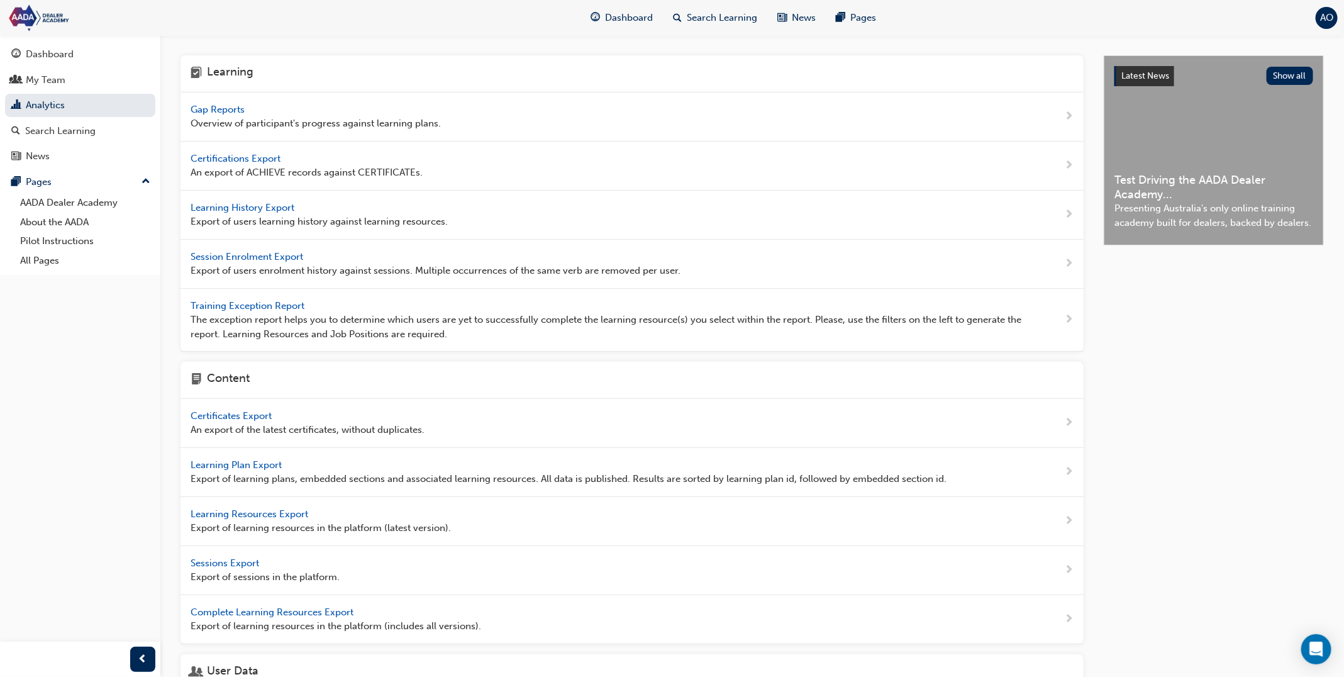
click at [235, 106] on span "Gap Reports" at bounding box center [219, 109] width 57 height 11
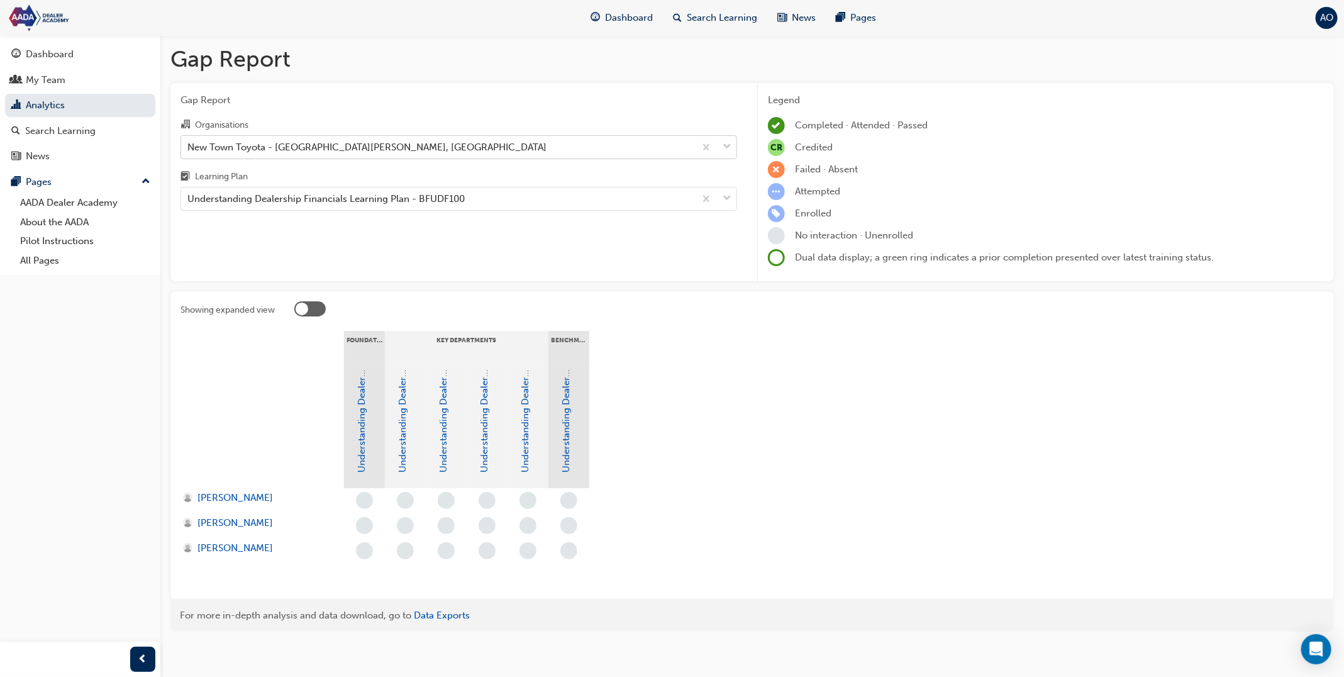
click at [309, 147] on div "New Town Toyota - [GEOGRAPHIC_DATA][PERSON_NAME], [GEOGRAPHIC_DATA]" at bounding box center [366, 147] width 359 height 14
click at [189, 147] on input "Organisations New Town Toyota - [GEOGRAPHIC_DATA][PERSON_NAME], [GEOGRAPHIC_DAT…" at bounding box center [187, 146] width 1 height 11
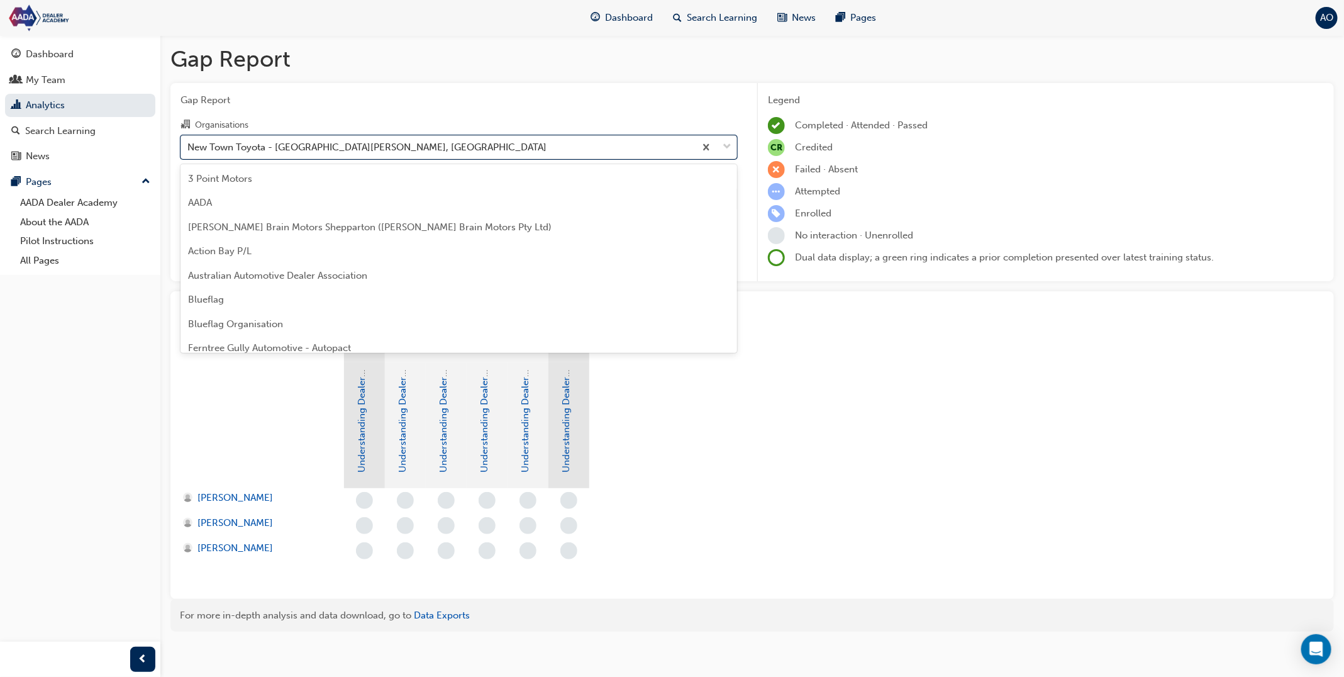
scroll to position [111, 0]
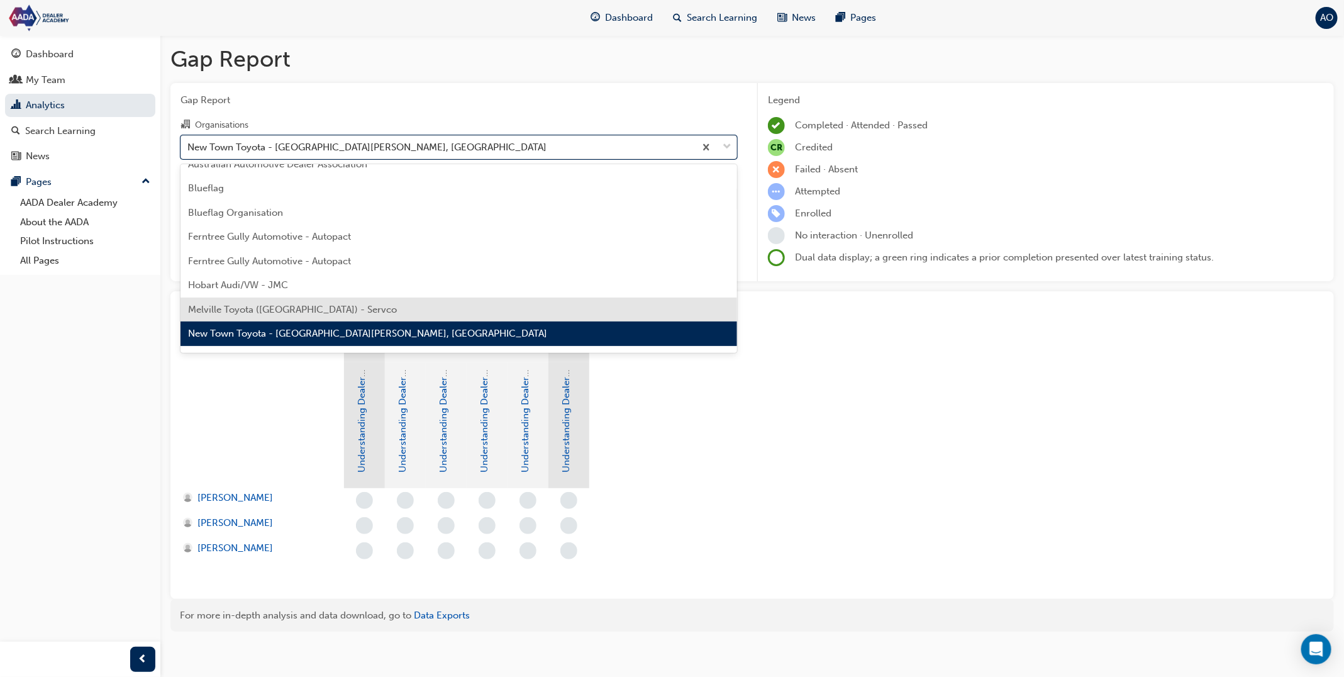
click at [296, 300] on div "Melville Toyota ([GEOGRAPHIC_DATA]) - Servco" at bounding box center [458, 309] width 557 height 25
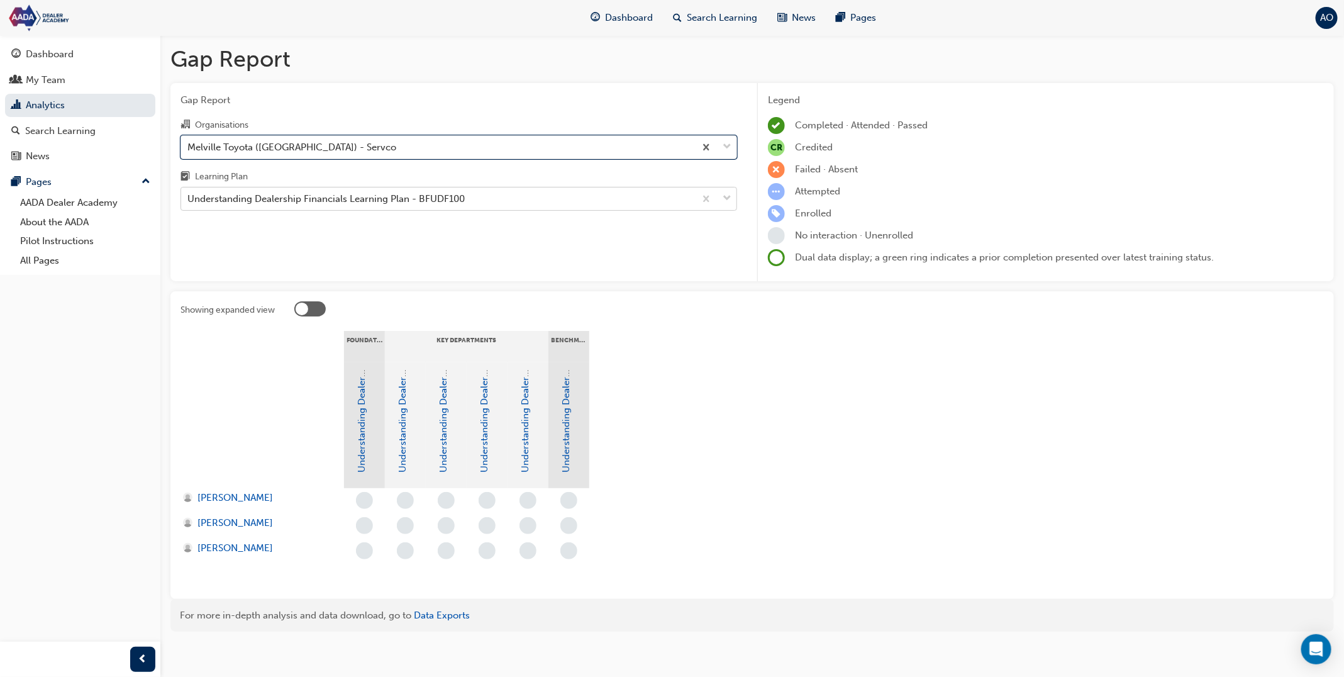
click at [314, 200] on div "Understanding Dealership Financials Learning Plan - BFUDF100" at bounding box center [325, 199] width 277 height 14
click at [189, 200] on input "Learning Plan Understanding Dealership Financials Learning Plan - BFUDF100" at bounding box center [187, 198] width 1 height 11
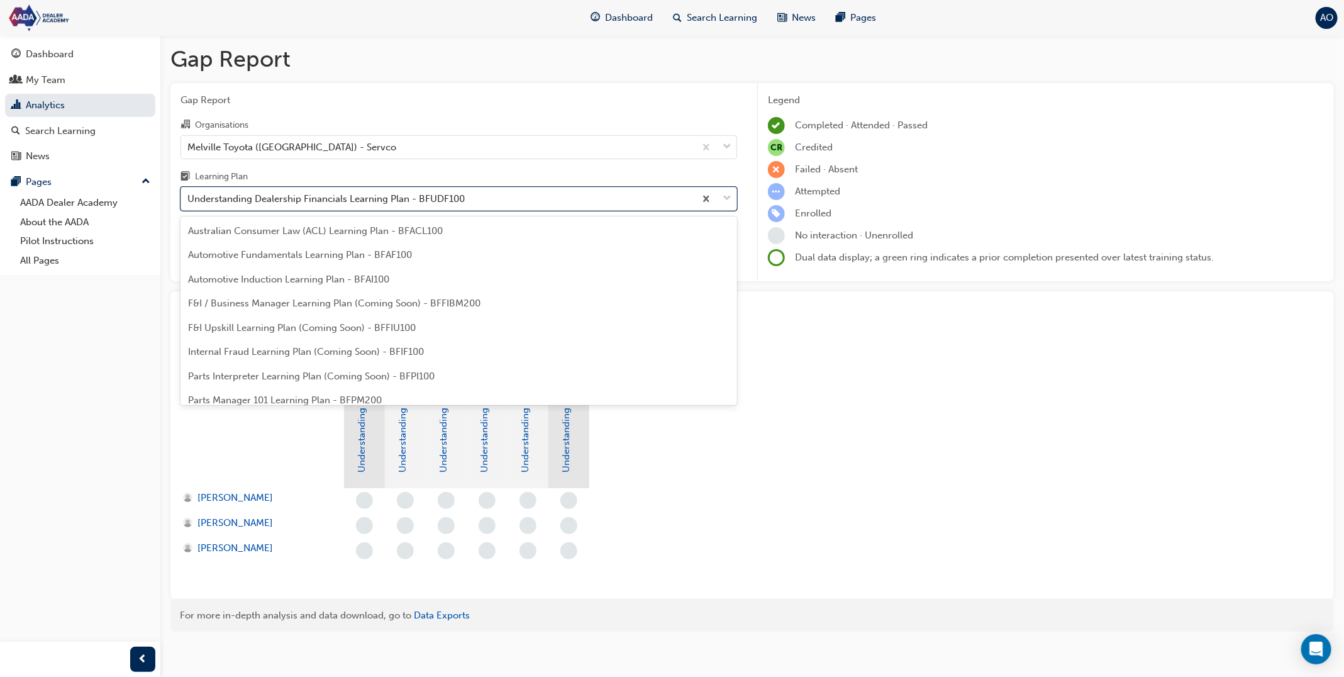
scroll to position [184, 0]
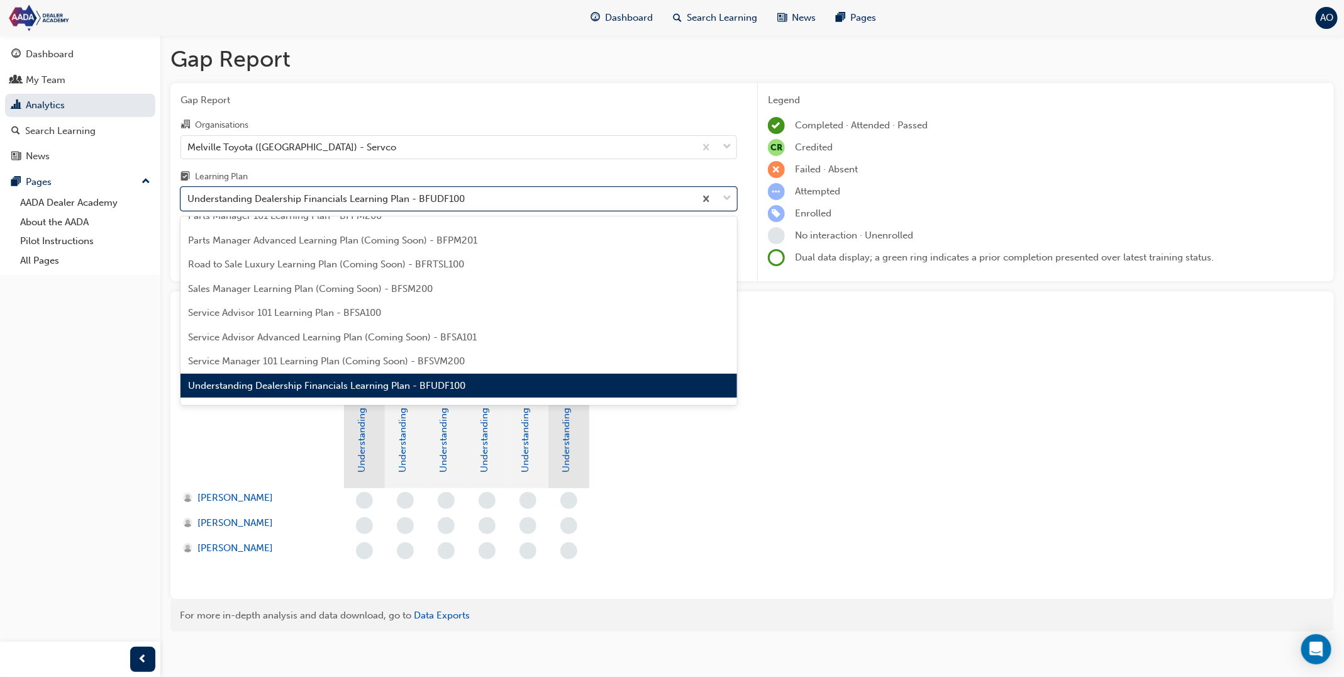
click at [320, 379] on div "Understanding Dealership Financials Learning Plan - BFUDF100" at bounding box center [458, 386] width 557 height 25
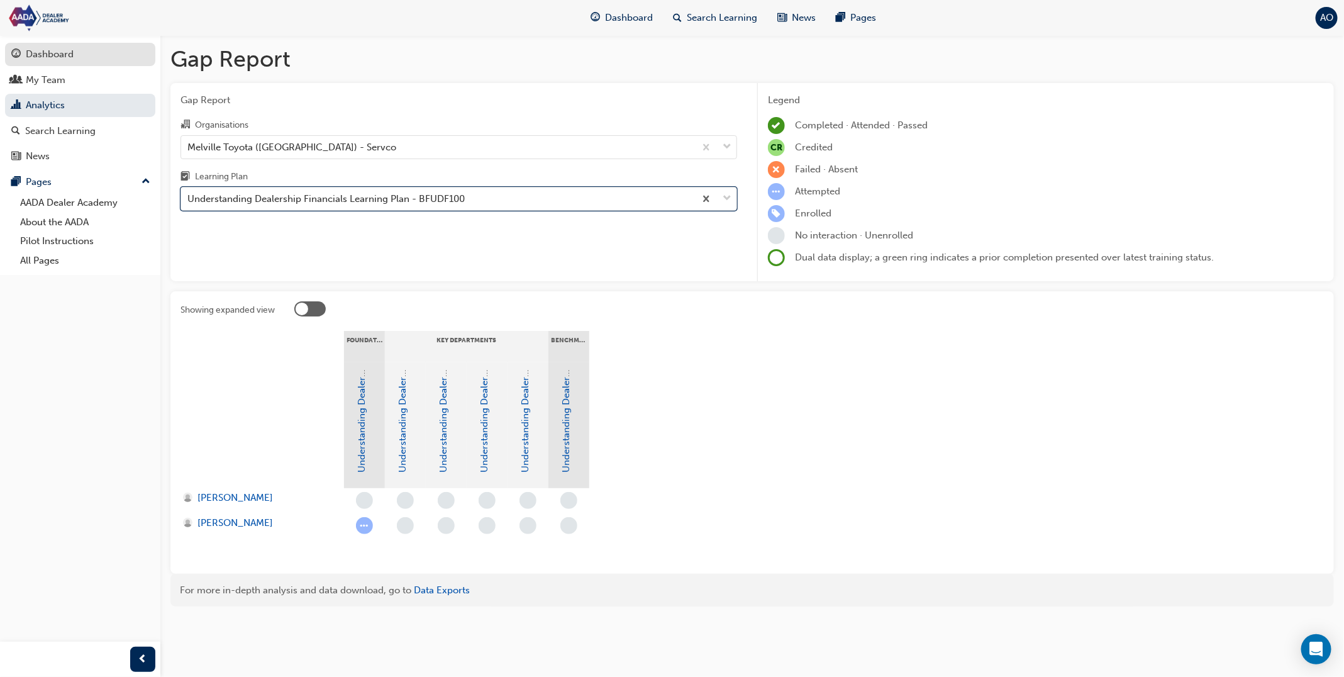
click at [104, 62] on div "Dashboard" at bounding box center [80, 55] width 138 height 16
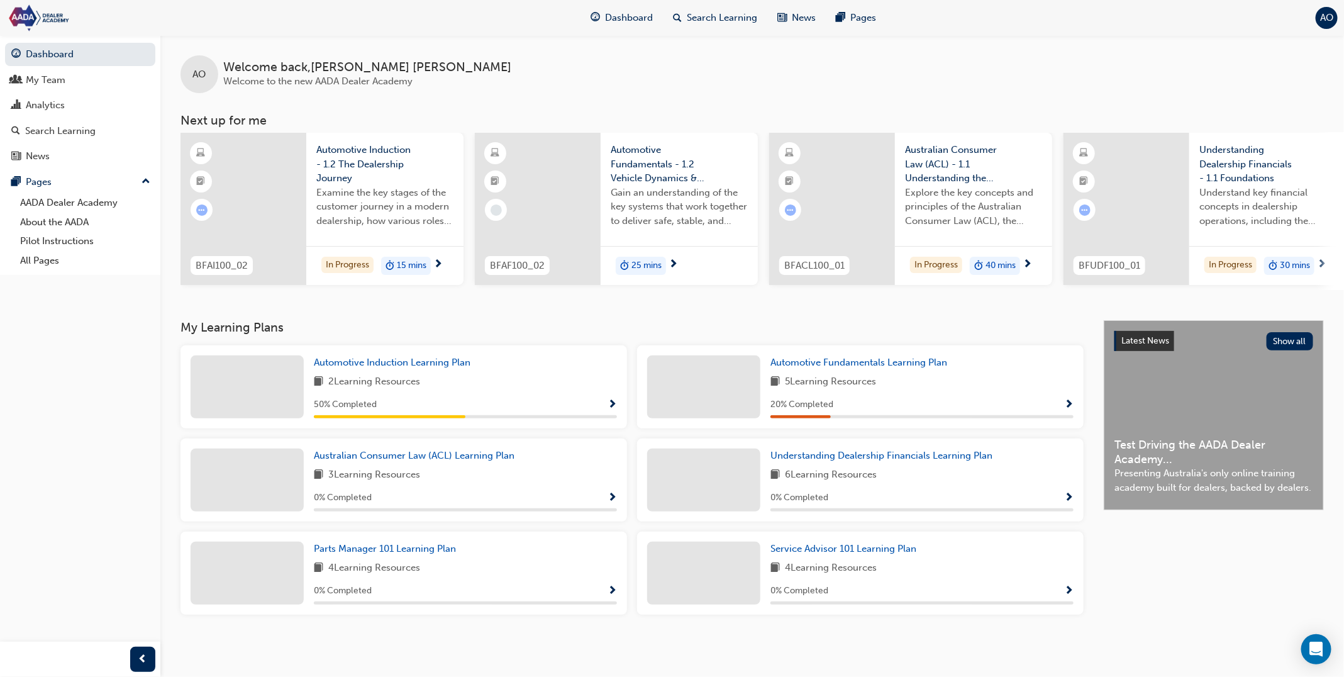
click at [380, 155] on span "Automotive Induction - 1.2 The Dealership Journey" at bounding box center [384, 164] width 137 height 43
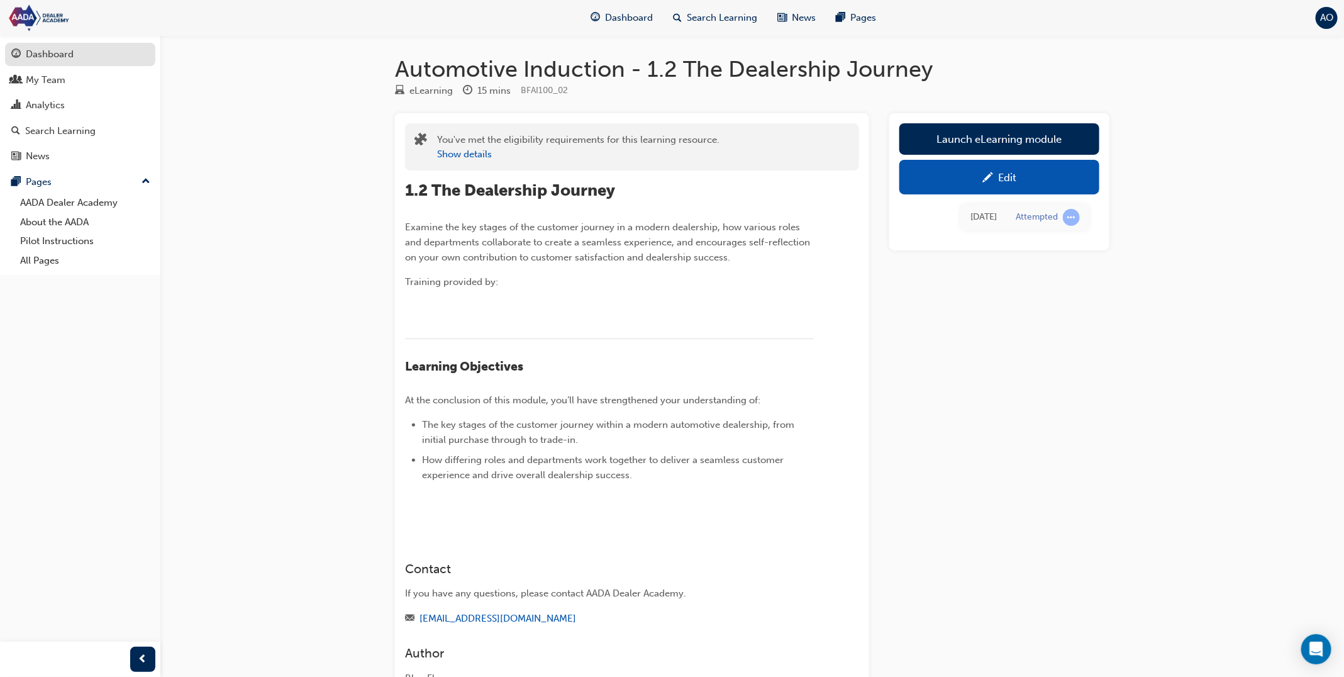
click at [94, 58] on div "Dashboard" at bounding box center [80, 55] width 138 height 16
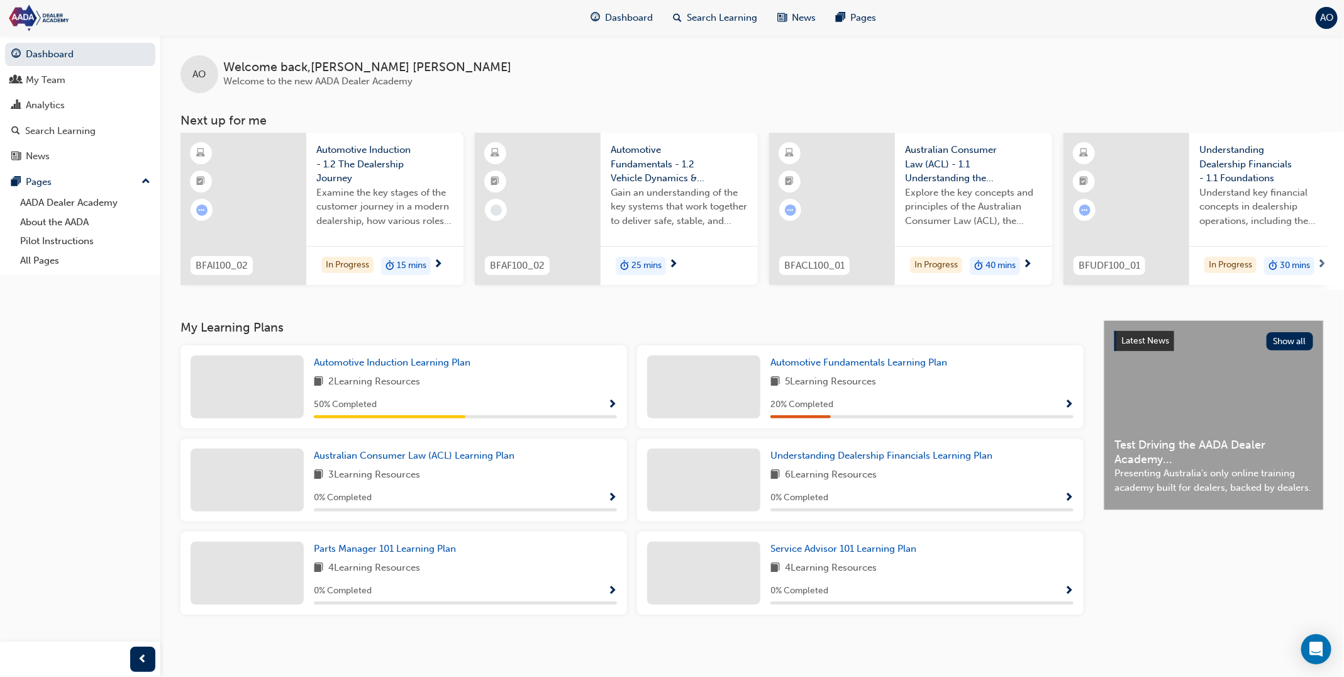
scroll to position [3, 0]
